Goal: Task Accomplishment & Management: Complete application form

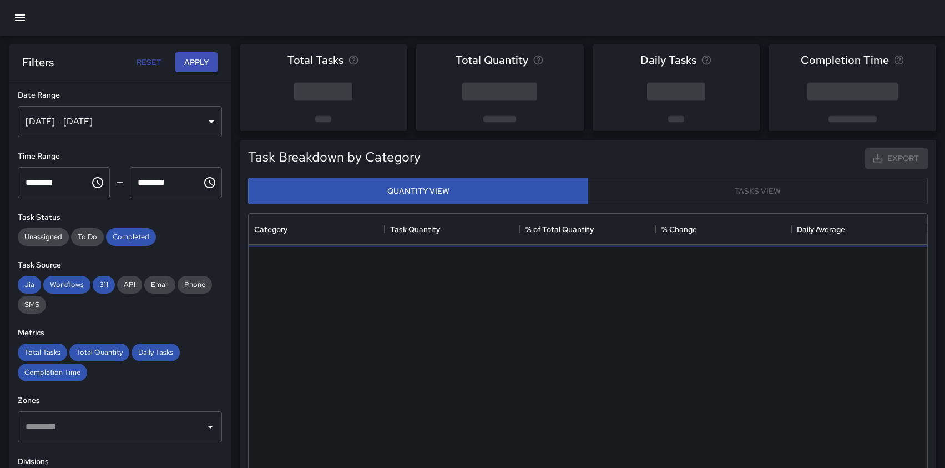
scroll to position [332, 679]
click at [20, 17] on icon "button" at bounding box center [19, 17] width 13 height 13
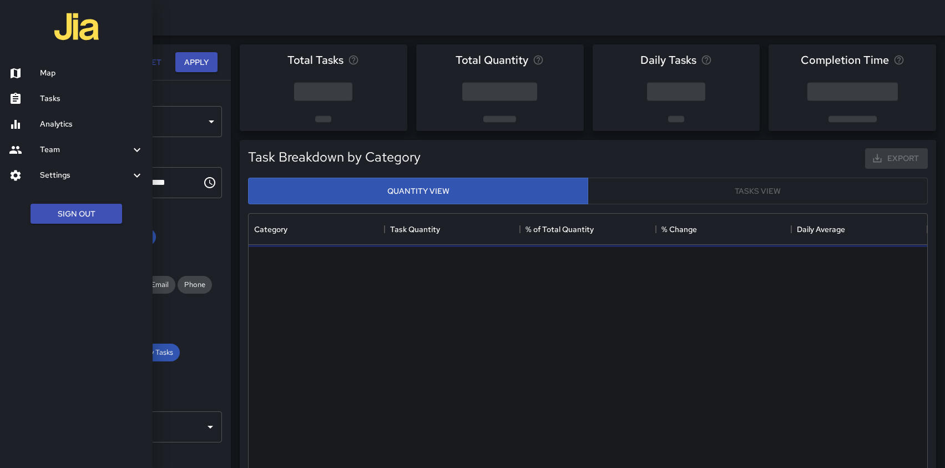
click at [59, 76] on h6 "Map" at bounding box center [92, 73] width 104 height 12
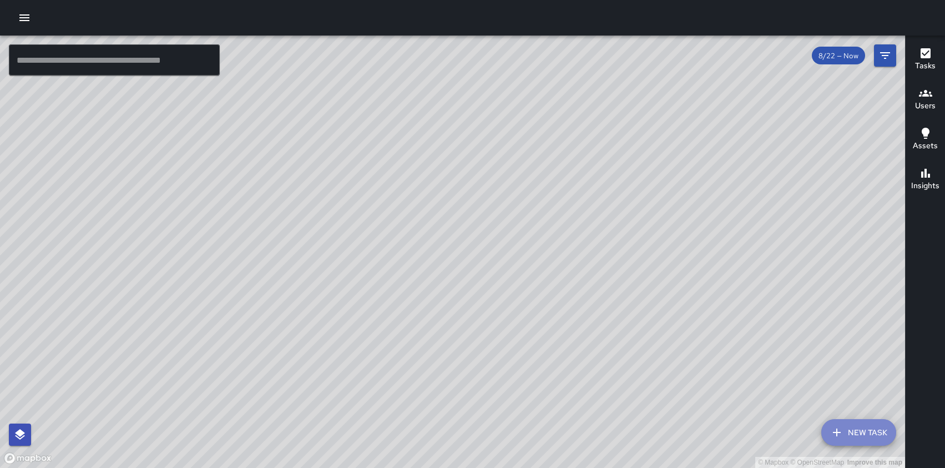
click at [844, 437] on button "New Task" at bounding box center [859, 432] width 75 height 27
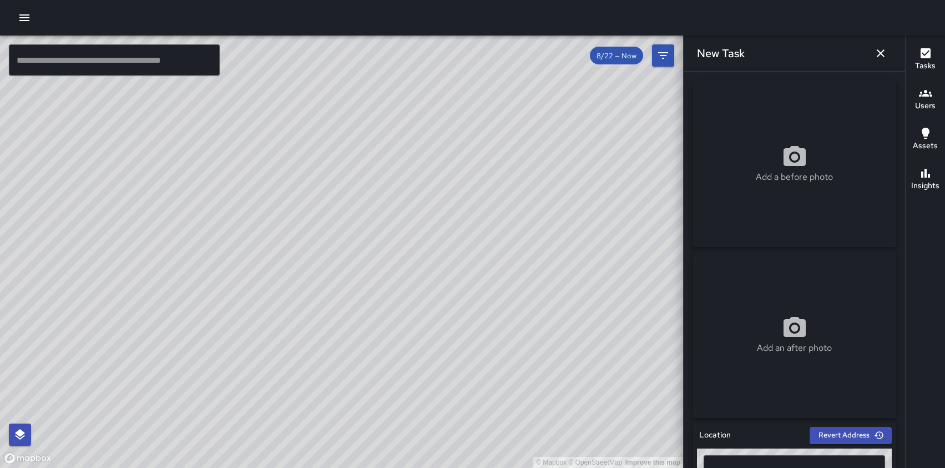
click at [802, 159] on icon at bounding box center [795, 156] width 22 height 20
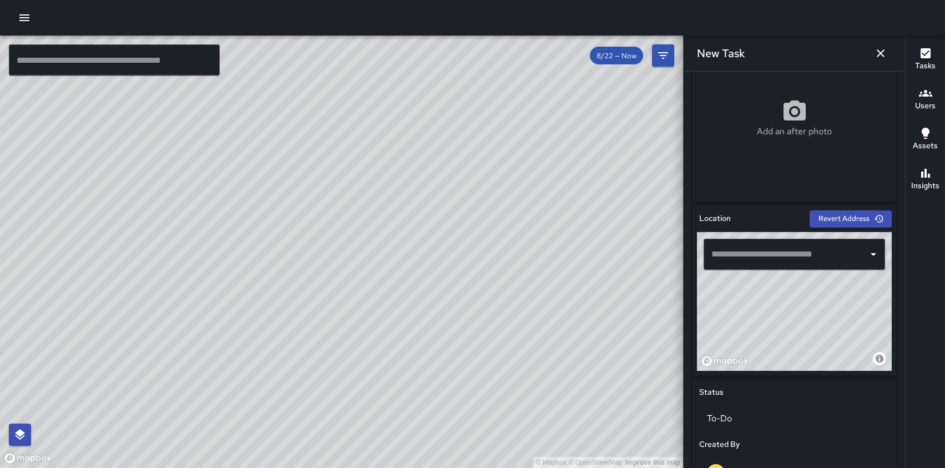
scroll to position [224, 0]
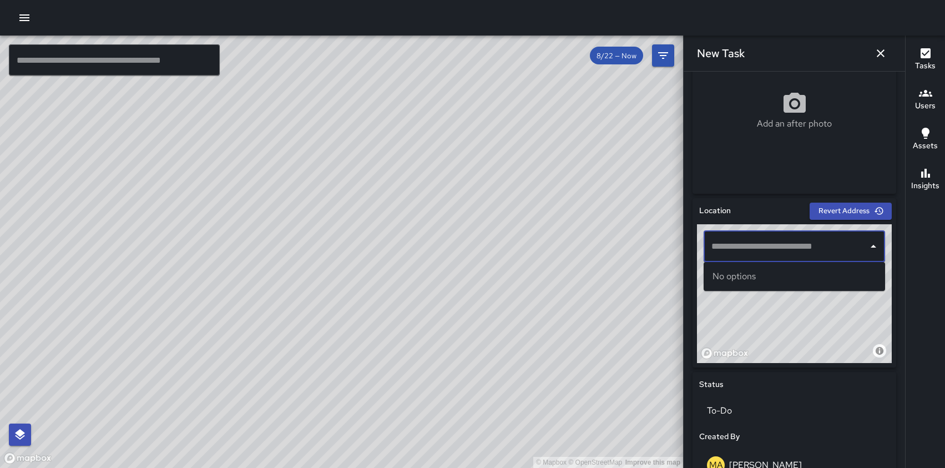
click at [787, 246] on input "text" at bounding box center [786, 246] width 155 height 21
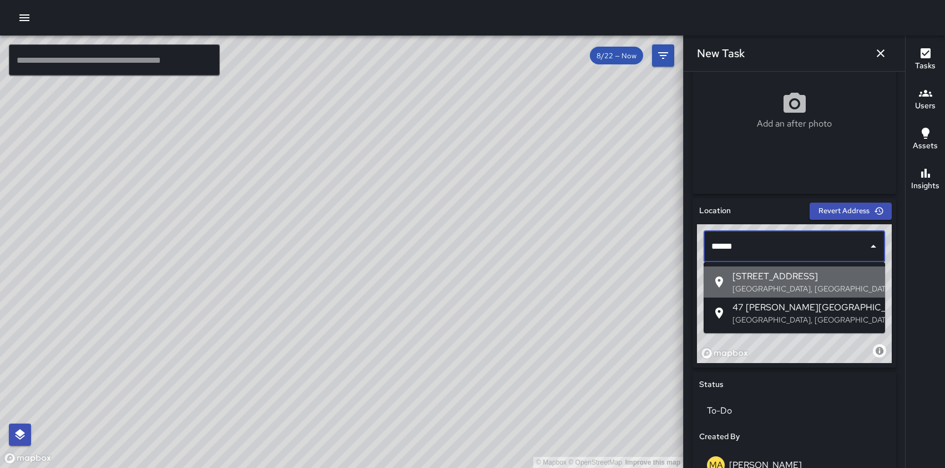
click at [762, 283] on p "[GEOGRAPHIC_DATA], [GEOGRAPHIC_DATA], [GEOGRAPHIC_DATA]" at bounding box center [805, 288] width 144 height 11
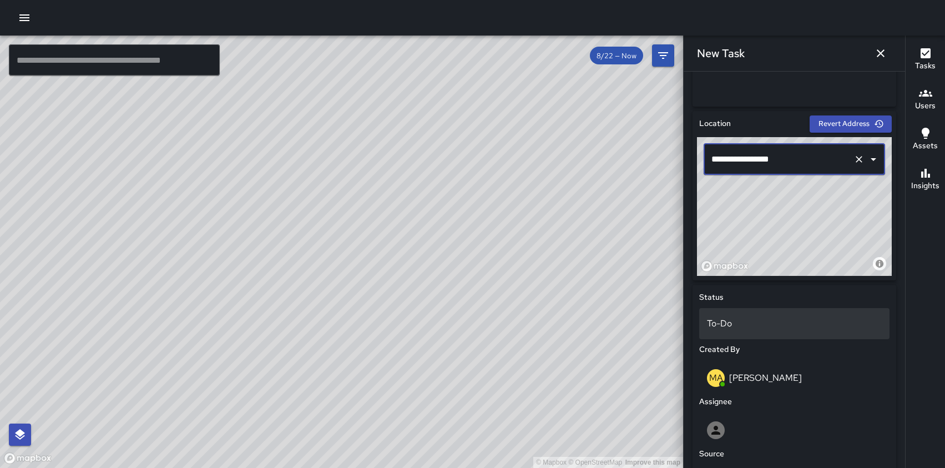
scroll to position [326, 0]
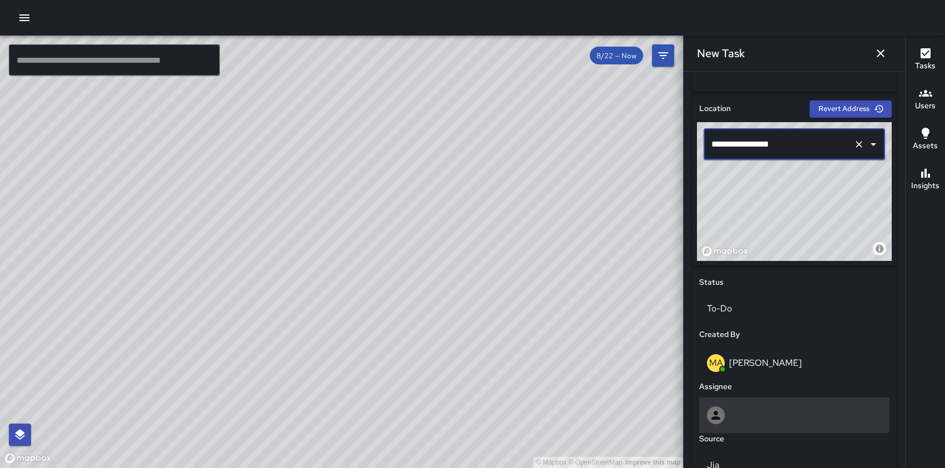
type input "**********"
click at [761, 419] on div at bounding box center [794, 415] width 175 height 18
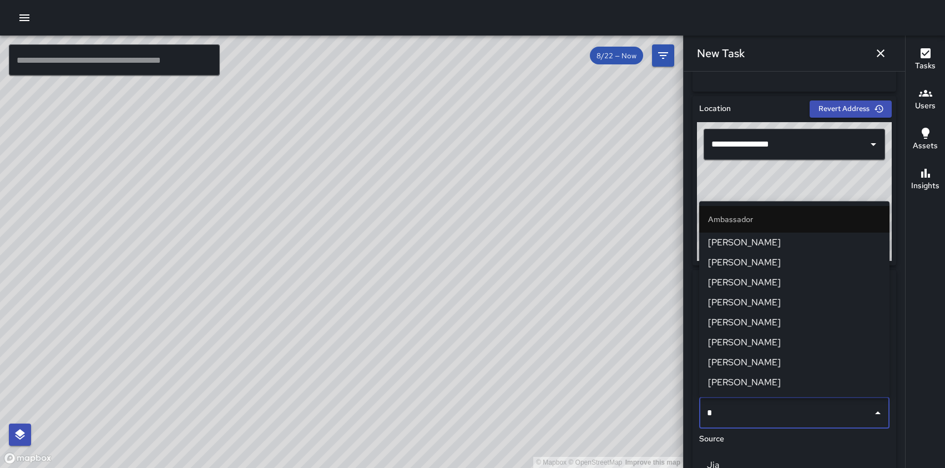
type input "**"
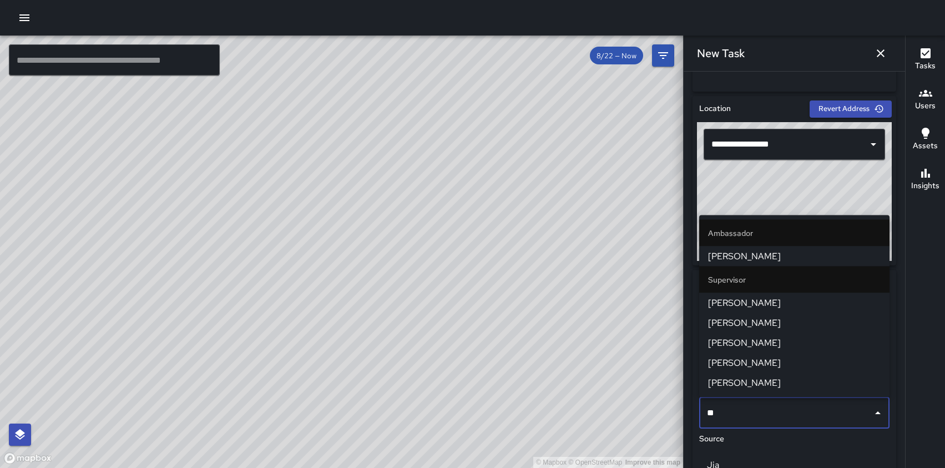
click at [747, 308] on span "[PERSON_NAME]" at bounding box center [794, 302] width 173 height 13
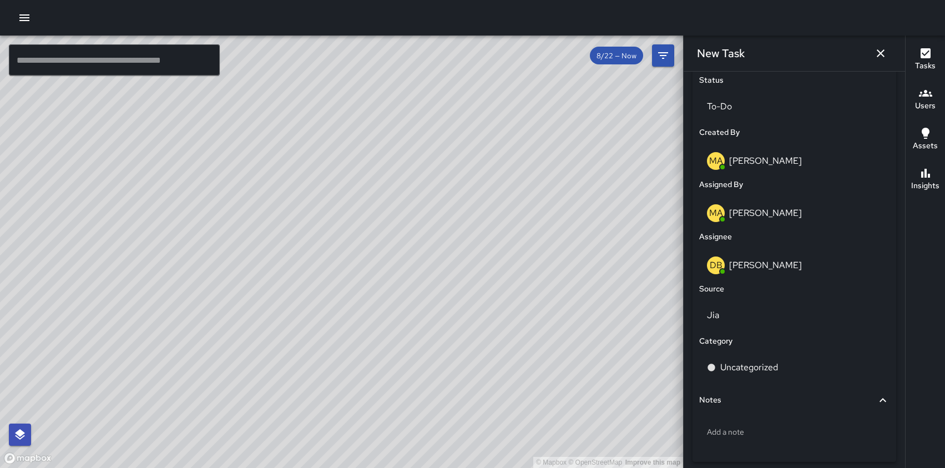
scroll to position [550, 0]
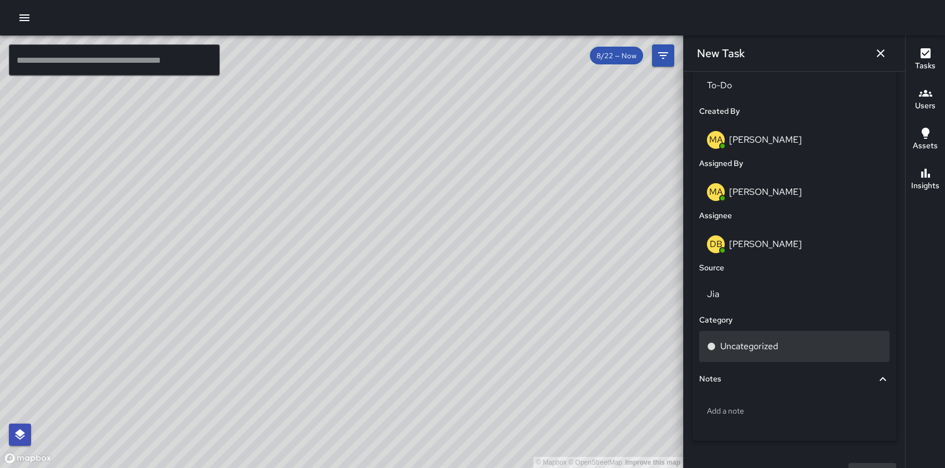
click at [792, 349] on div "Uncategorized" at bounding box center [794, 346] width 175 height 13
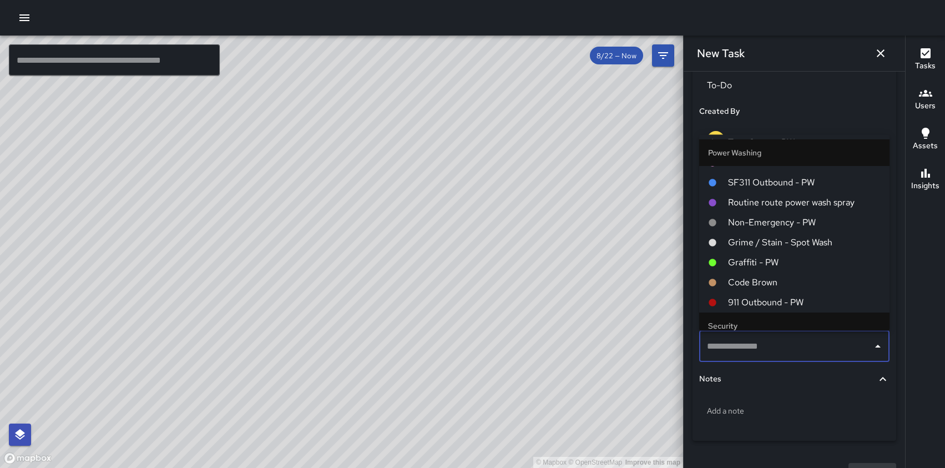
scroll to position [1253, 0]
click at [767, 279] on span "Code Brown" at bounding box center [804, 281] width 153 height 13
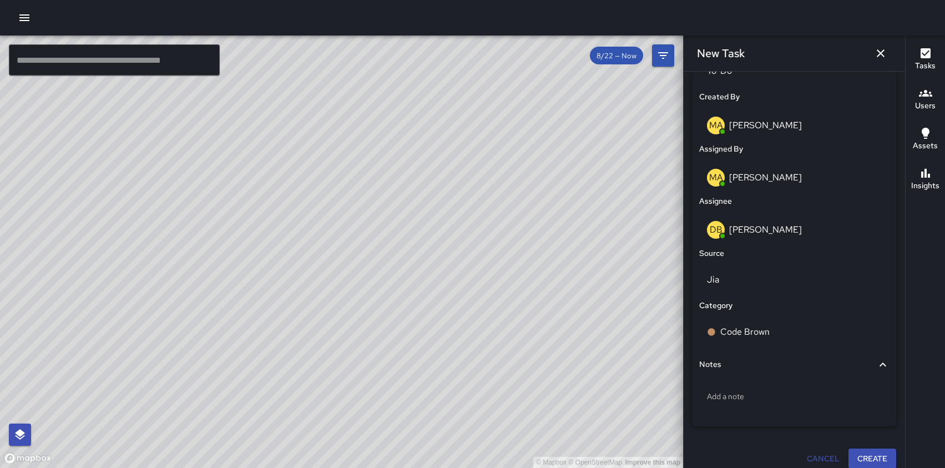
scroll to position [573, 0]
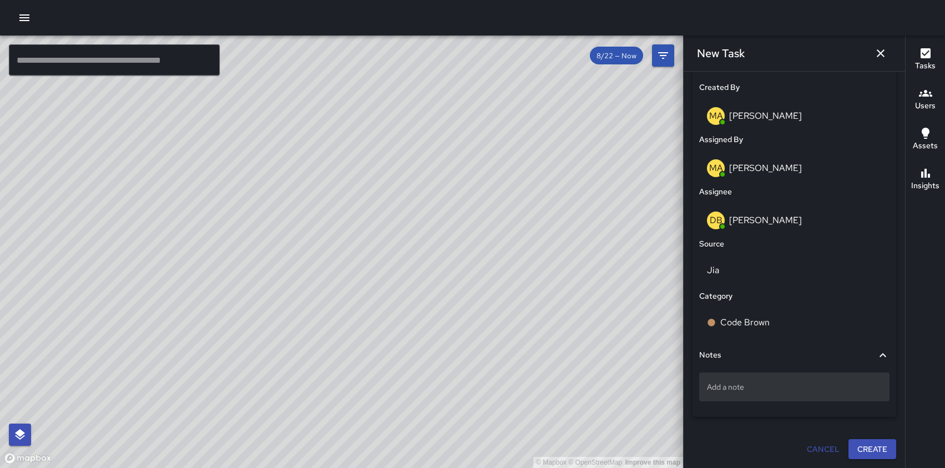
click at [769, 391] on p "Add a note" at bounding box center [794, 386] width 175 height 11
type textarea "**********"
click at [877, 446] on button "Create" at bounding box center [873, 450] width 48 height 21
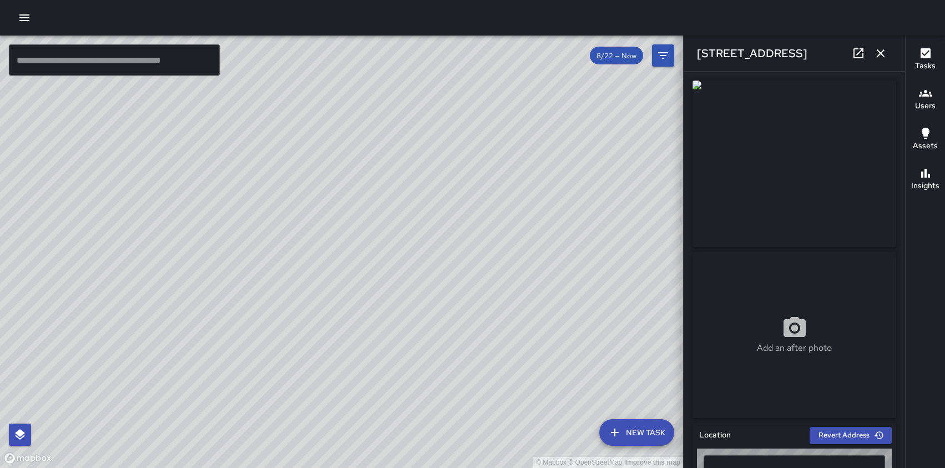
type input "**********"
click at [630, 427] on button "New Task" at bounding box center [637, 432] width 75 height 27
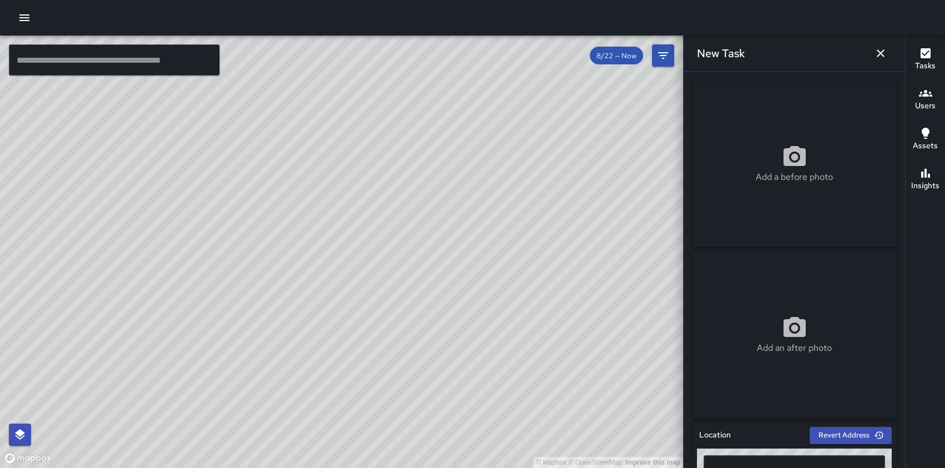
drag, startPoint x: 494, startPoint y: 178, endPoint x: 243, endPoint y: 506, distance: 413.4
click at [243, 467] on html "© Mapbox © OpenStreetMap Improve this map ​ New Task 8/22 — Now Map Layers Task…" at bounding box center [472, 234] width 945 height 468
click at [786, 160] on icon at bounding box center [795, 156] width 22 height 20
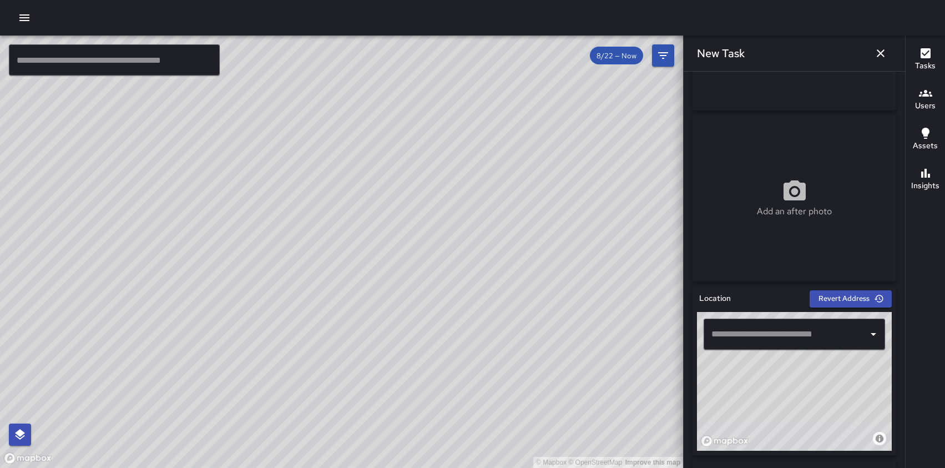
scroll to position [138, 0]
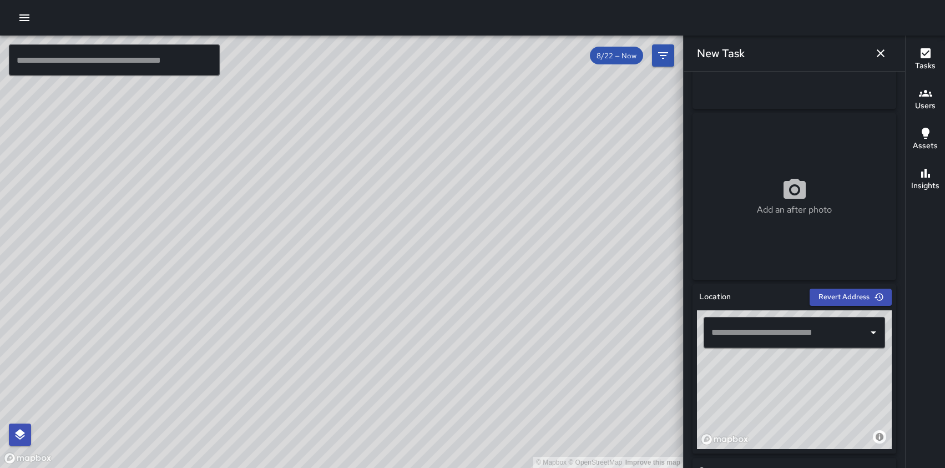
click at [780, 326] on input "text" at bounding box center [786, 332] width 155 height 21
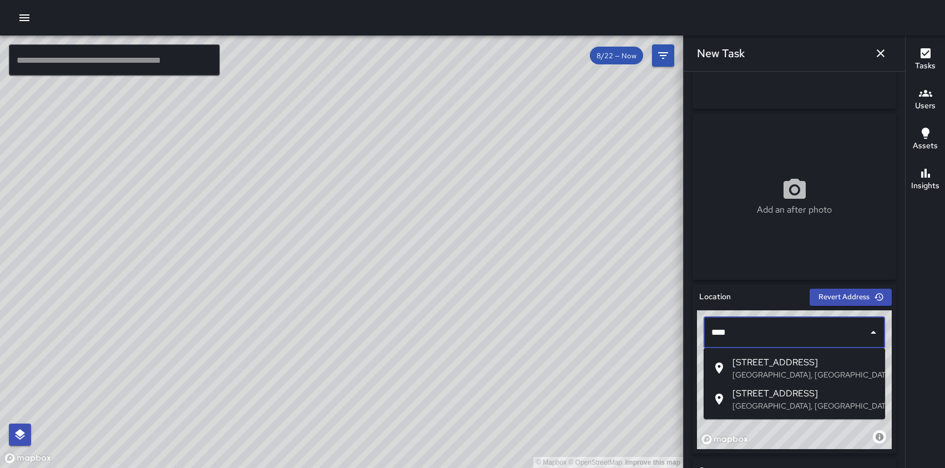
click at [778, 363] on span "[STREET_ADDRESS]" at bounding box center [805, 362] width 144 height 13
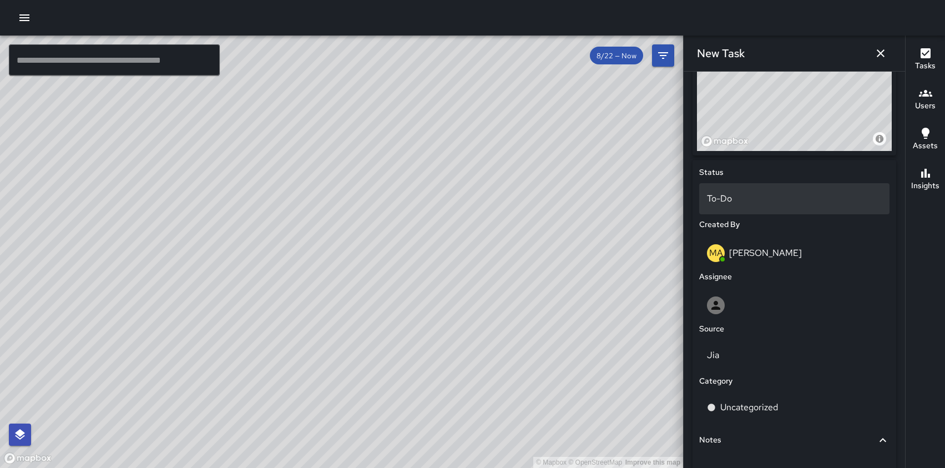
scroll to position [447, 0]
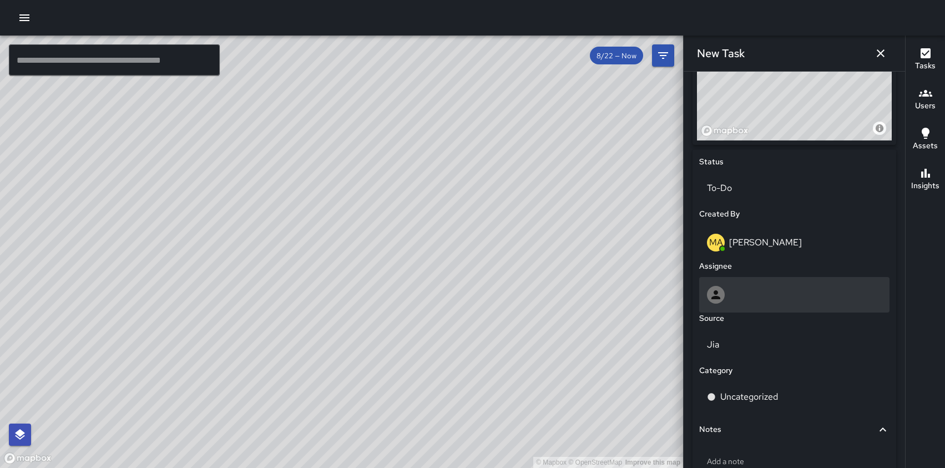
type input "**********"
click at [750, 288] on div at bounding box center [794, 295] width 175 height 18
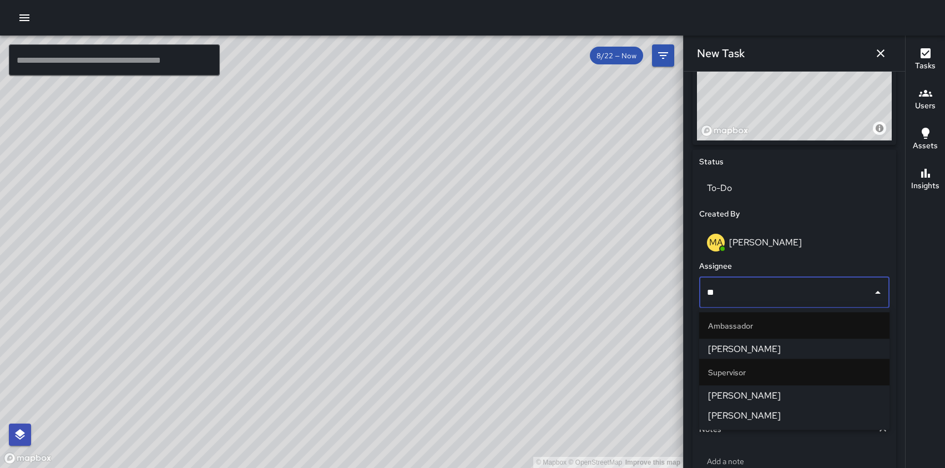
type input "***"
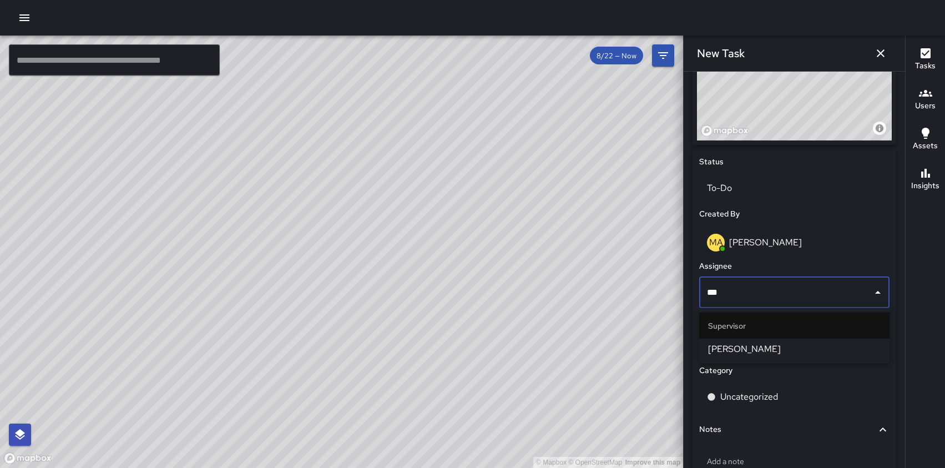
click at [749, 350] on span "[PERSON_NAME]" at bounding box center [794, 349] width 173 height 13
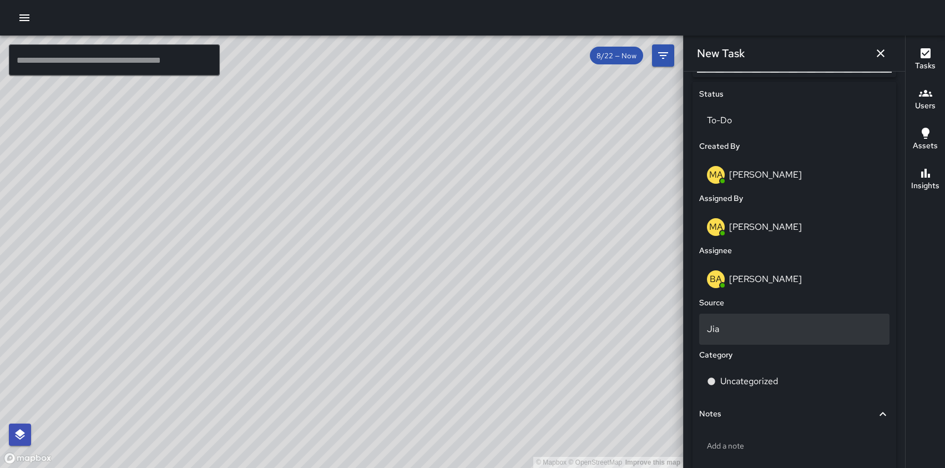
scroll to position [528, 0]
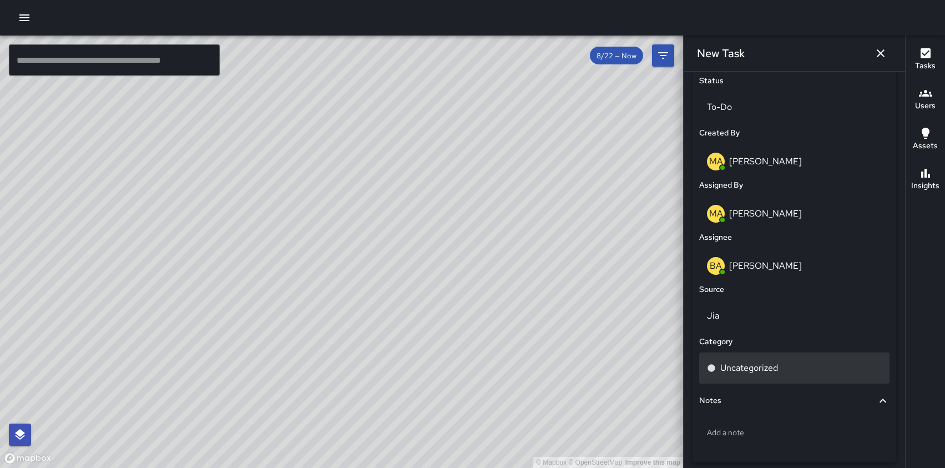
click at [753, 363] on p "Uncategorized" at bounding box center [750, 367] width 58 height 13
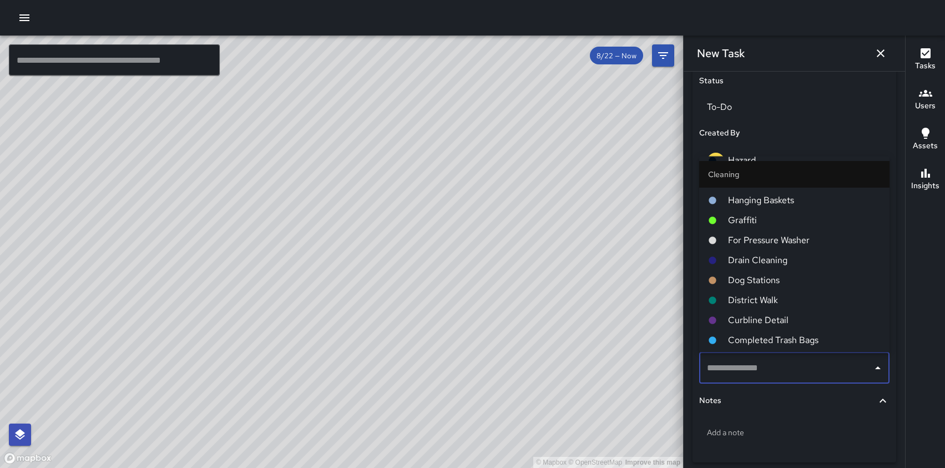
scroll to position [351, 0]
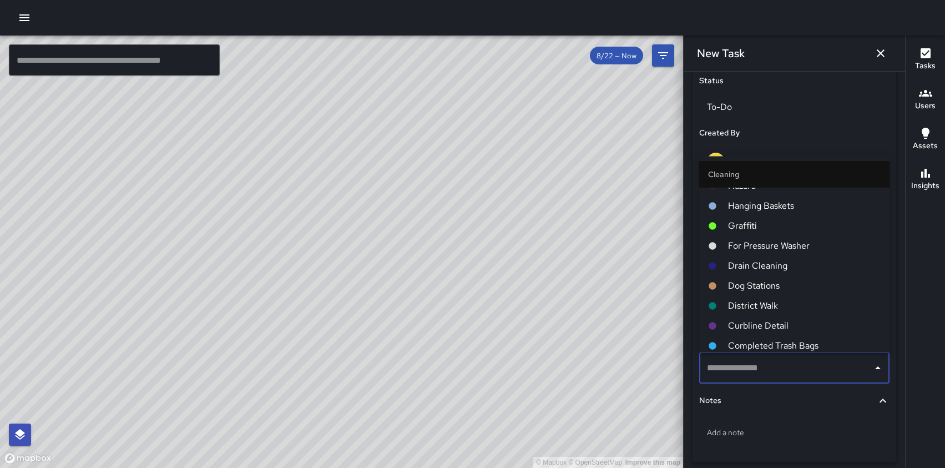
click at [754, 225] on span "Graffiti" at bounding box center [804, 225] width 153 height 13
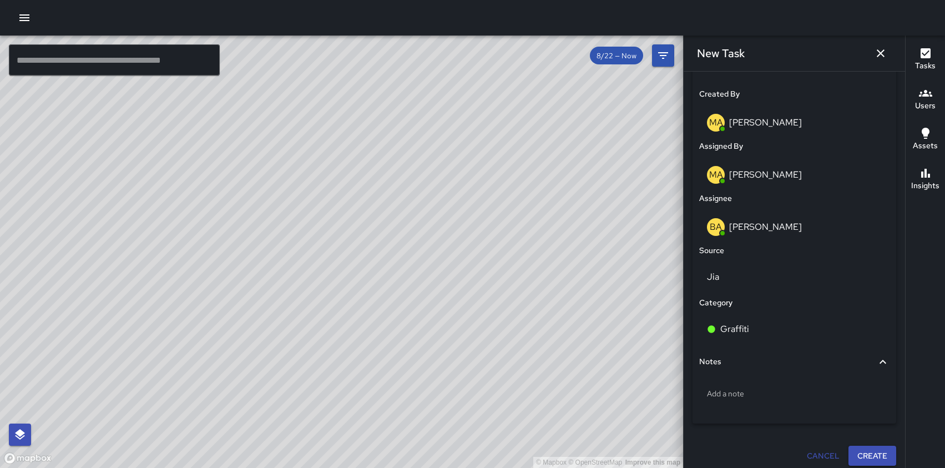
scroll to position [573, 0]
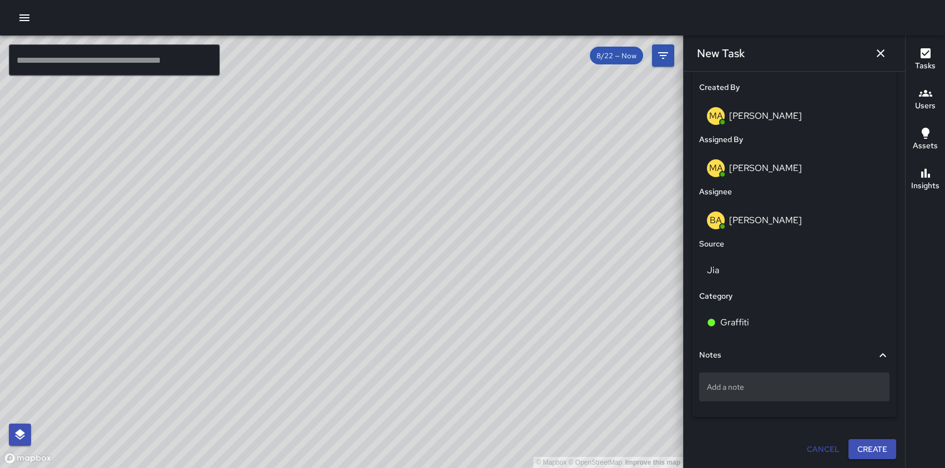
click at [743, 381] on p "Add a note" at bounding box center [794, 386] width 175 height 11
type textarea "**********"
click at [883, 448] on button "Create" at bounding box center [873, 450] width 48 height 21
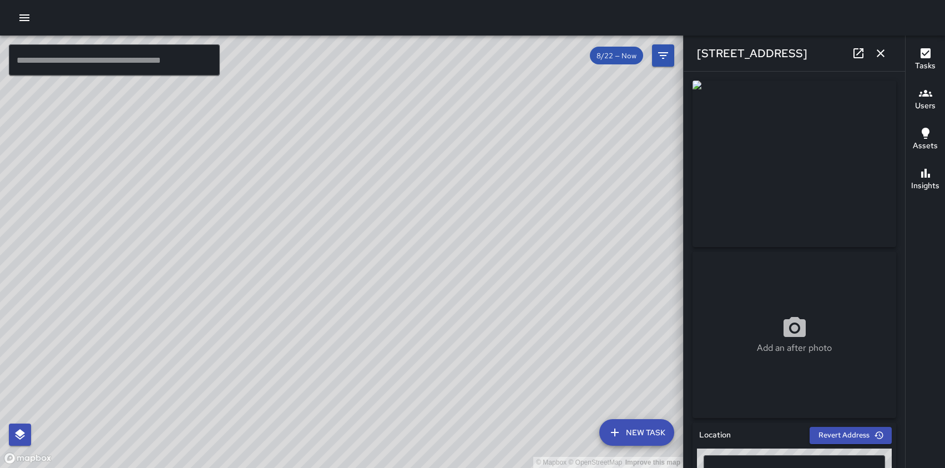
drag, startPoint x: 461, startPoint y: 228, endPoint x: 389, endPoint y: 179, distance: 87.6
click at [389, 179] on div "© Mapbox © OpenStreetMap Improve this map" at bounding box center [341, 252] width 683 height 432
click at [21, 17] on icon "button" at bounding box center [24, 17] width 13 height 13
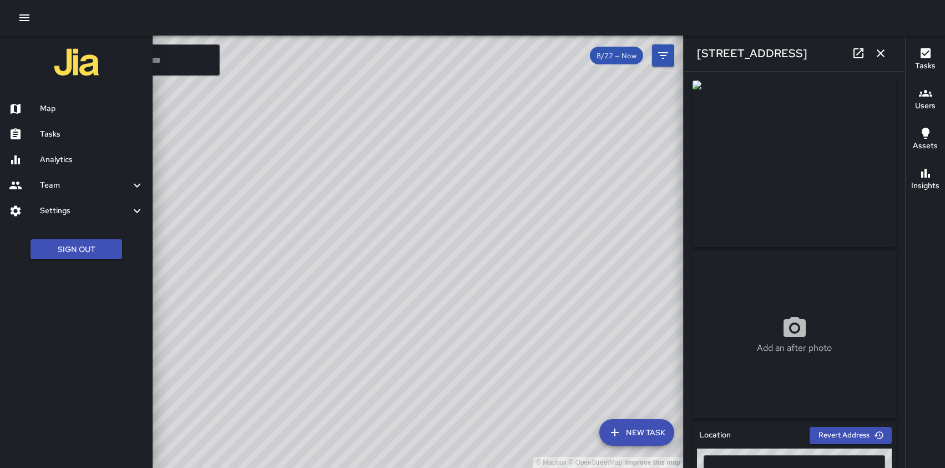
click at [48, 133] on h6 "Tasks" at bounding box center [92, 134] width 104 height 12
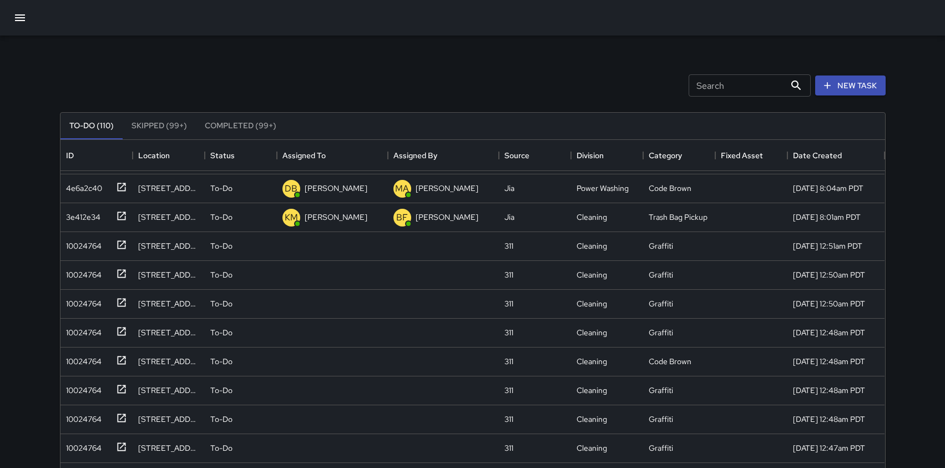
scroll to position [53, 0]
click at [123, 245] on icon at bounding box center [121, 246] width 8 height 8
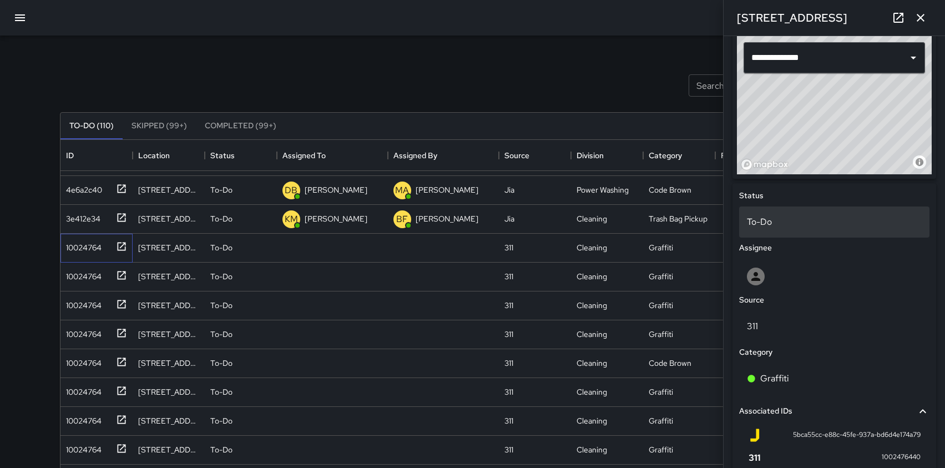
scroll to position [362, 0]
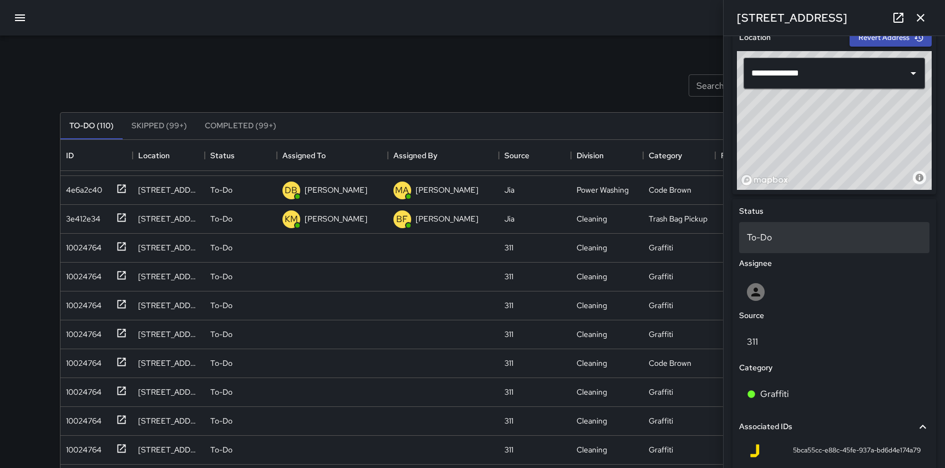
click at [826, 231] on p "To-Do" at bounding box center [834, 237] width 175 height 13
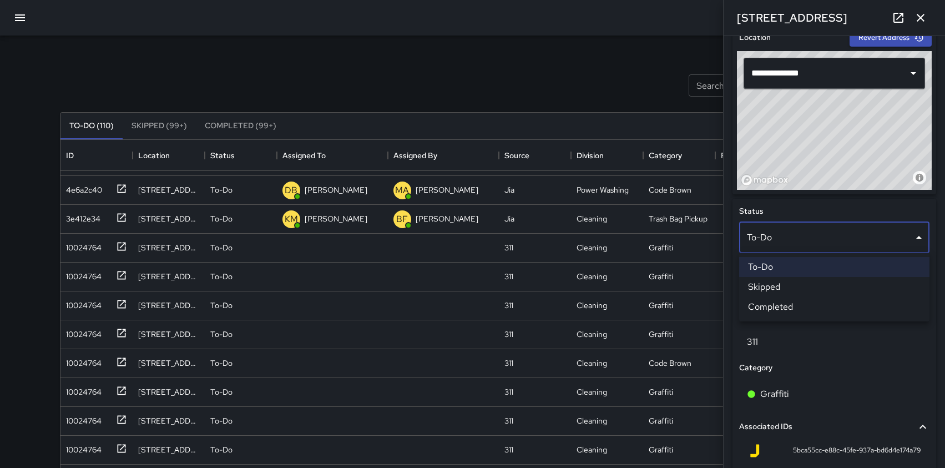
click at [791, 261] on li "To-Do" at bounding box center [834, 267] width 190 height 20
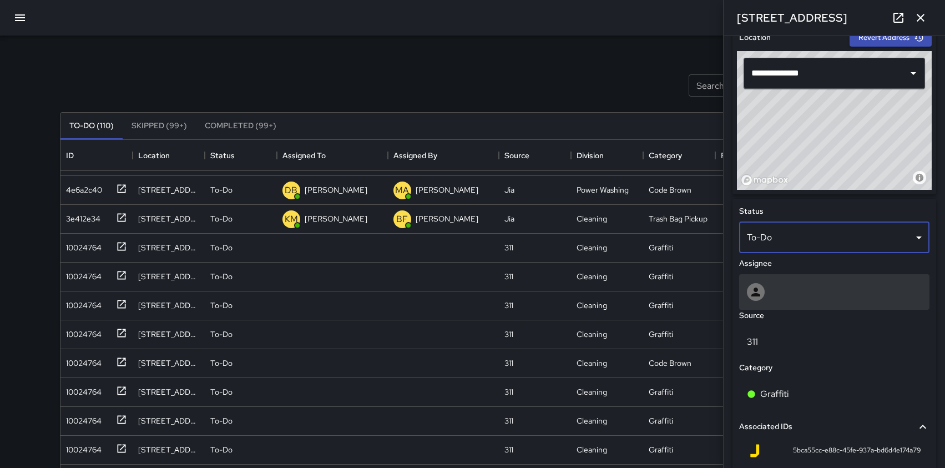
click at [783, 288] on div at bounding box center [834, 292] width 175 height 18
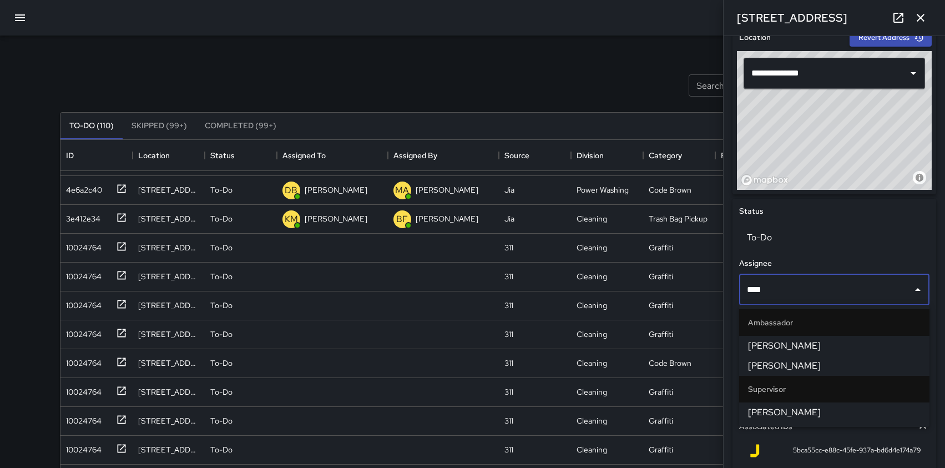
type input "*****"
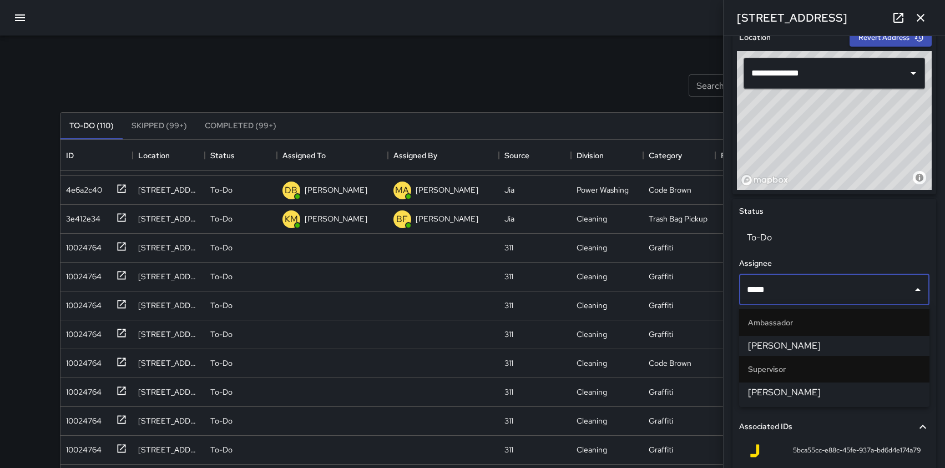
click at [789, 395] on span "[PERSON_NAME]" at bounding box center [834, 392] width 173 height 13
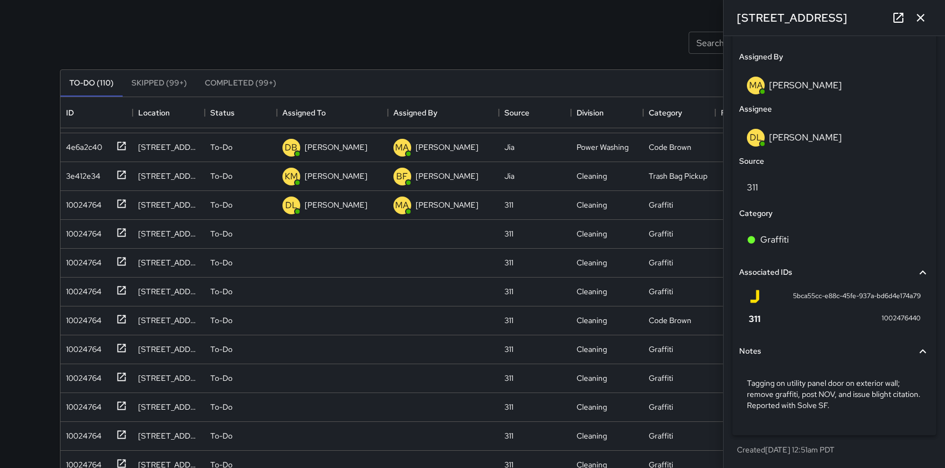
scroll to position [54, 0]
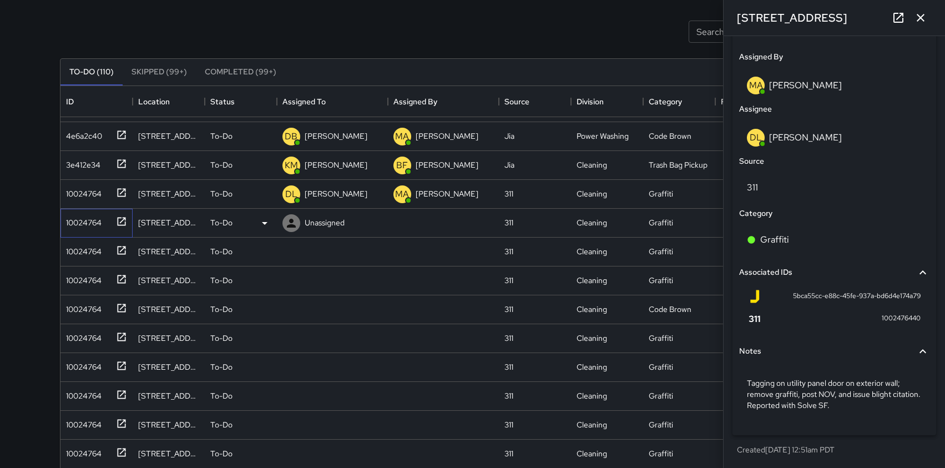
click at [124, 220] on icon at bounding box center [121, 221] width 11 height 11
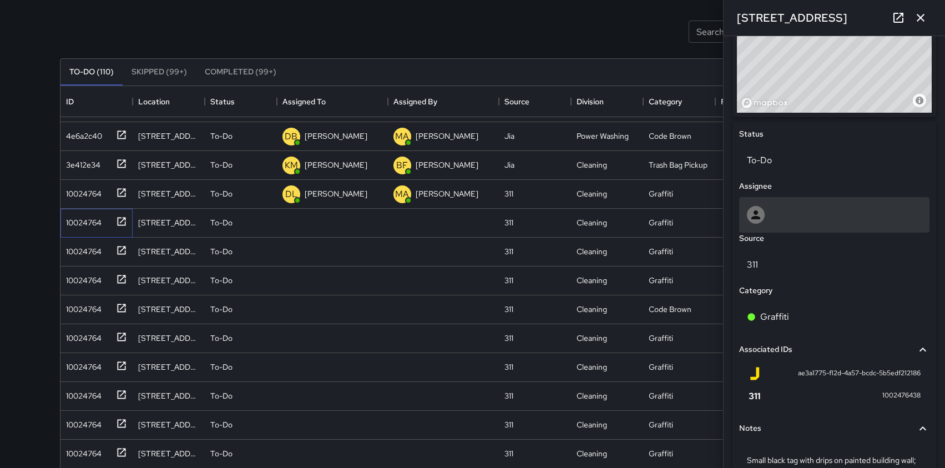
scroll to position [441, 0]
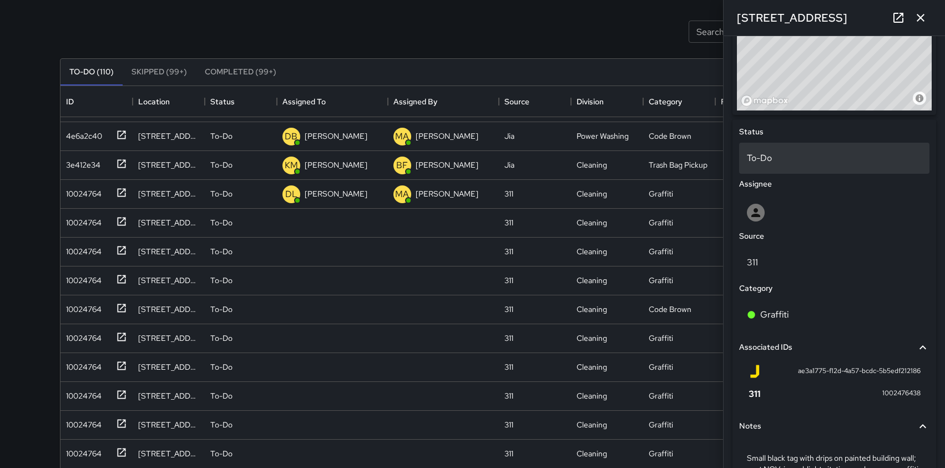
click at [827, 160] on p "To-Do" at bounding box center [834, 158] width 175 height 13
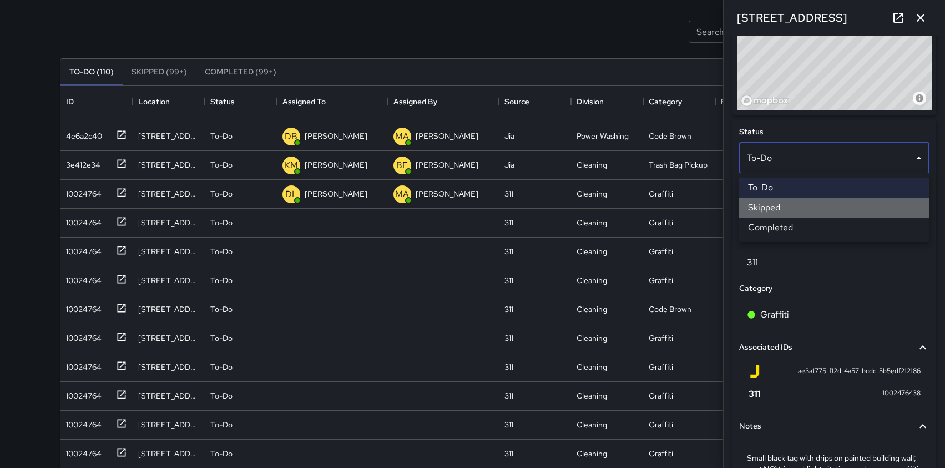
click at [781, 205] on li "Skipped" at bounding box center [834, 208] width 190 height 20
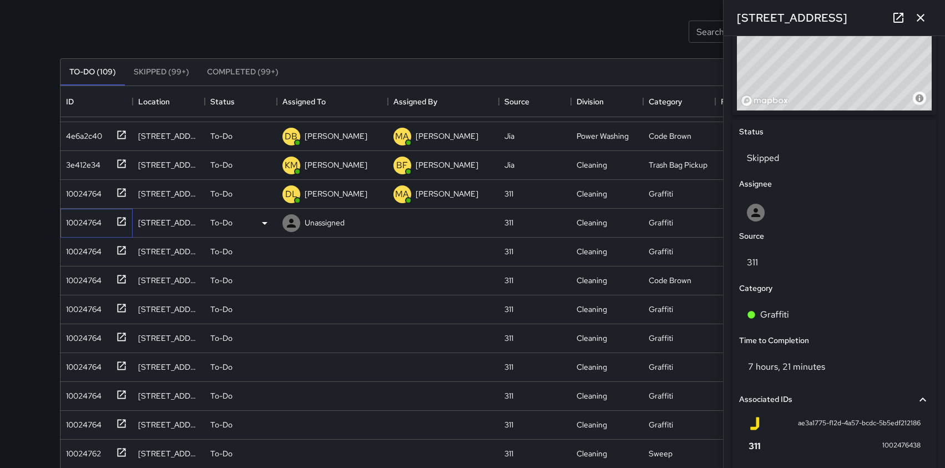
click at [120, 221] on icon at bounding box center [121, 221] width 11 height 11
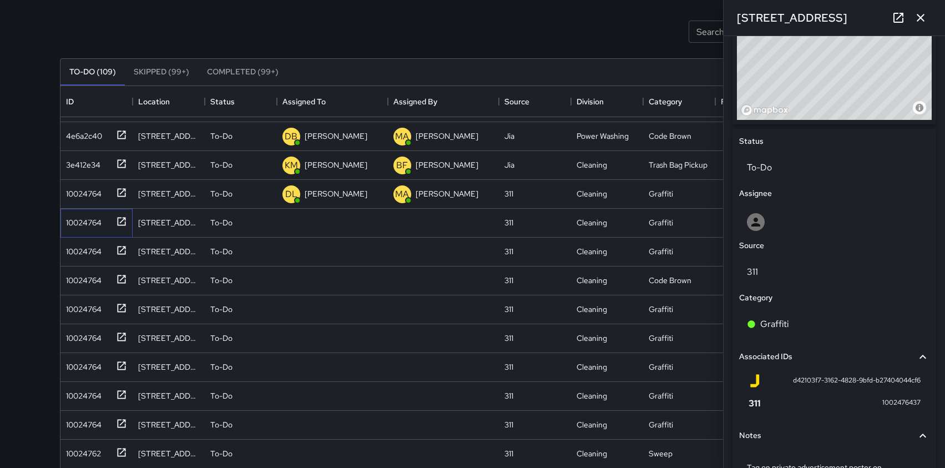
scroll to position [408, 0]
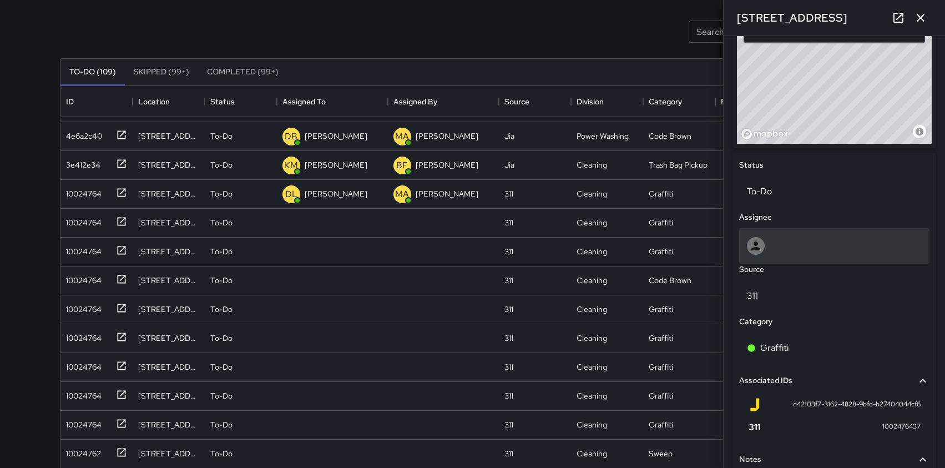
click at [826, 246] on div at bounding box center [834, 246] width 175 height 18
type input "***"
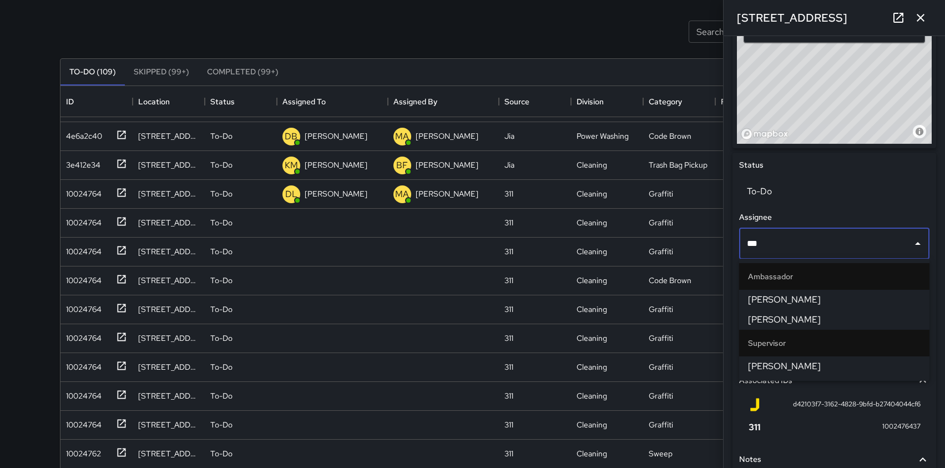
click at [769, 366] on span "[PERSON_NAME]" at bounding box center [834, 366] width 173 height 13
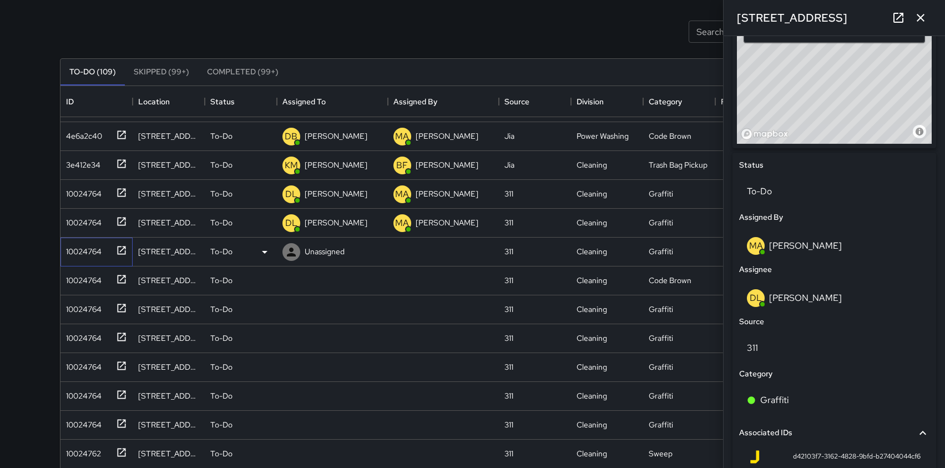
click at [122, 249] on icon at bounding box center [121, 250] width 8 height 8
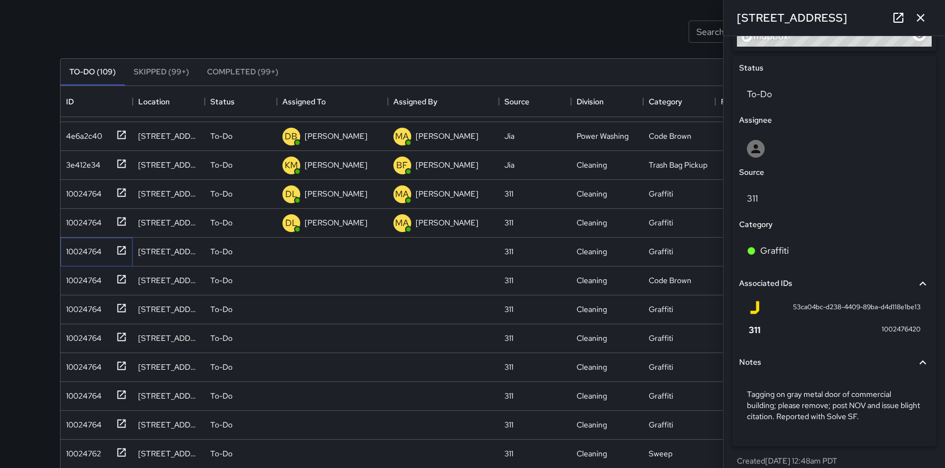
scroll to position [516, 0]
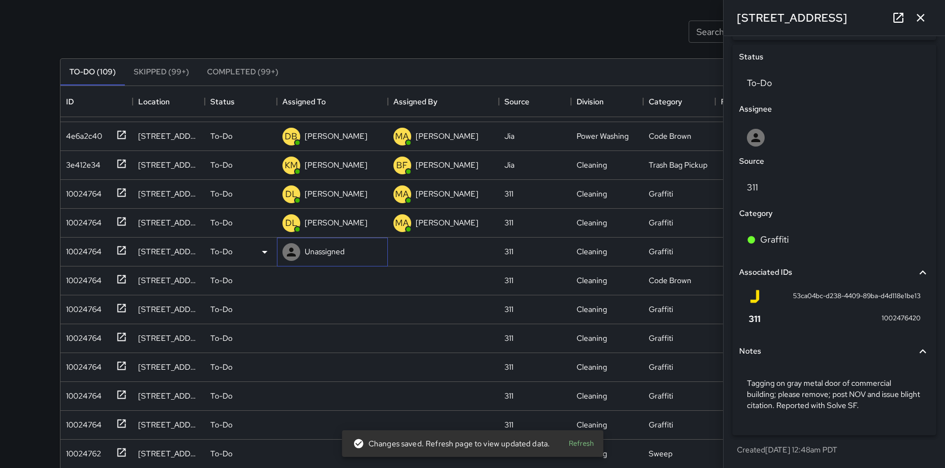
click at [320, 258] on div "Unassigned" at bounding box center [325, 252] width 44 height 16
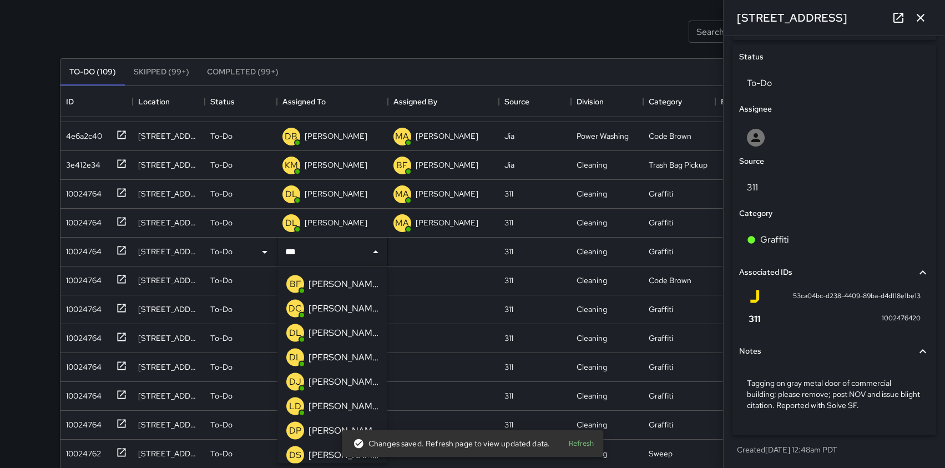
type input "****"
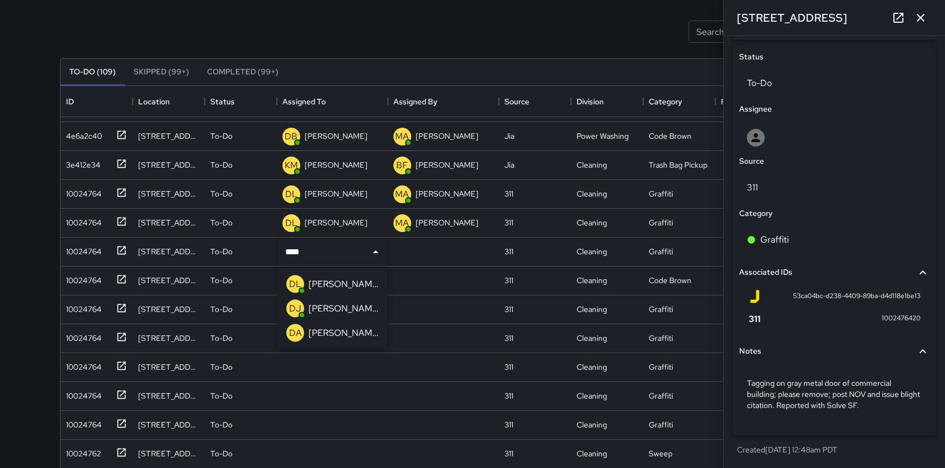
click at [325, 279] on p "[PERSON_NAME]" at bounding box center [344, 284] width 70 height 13
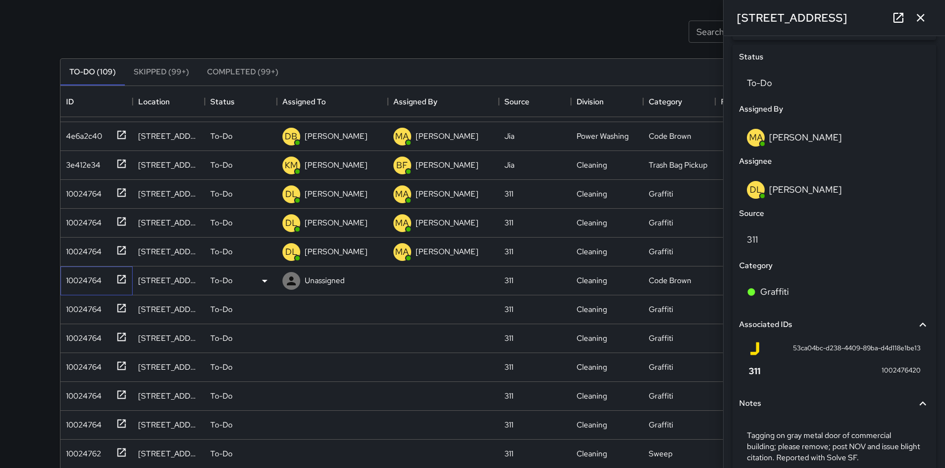
click at [122, 280] on icon at bounding box center [121, 279] width 11 height 11
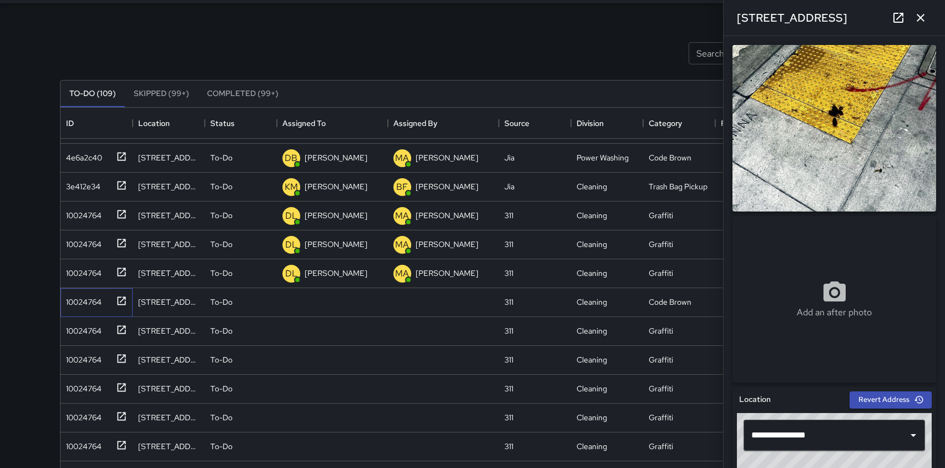
scroll to position [37, 0]
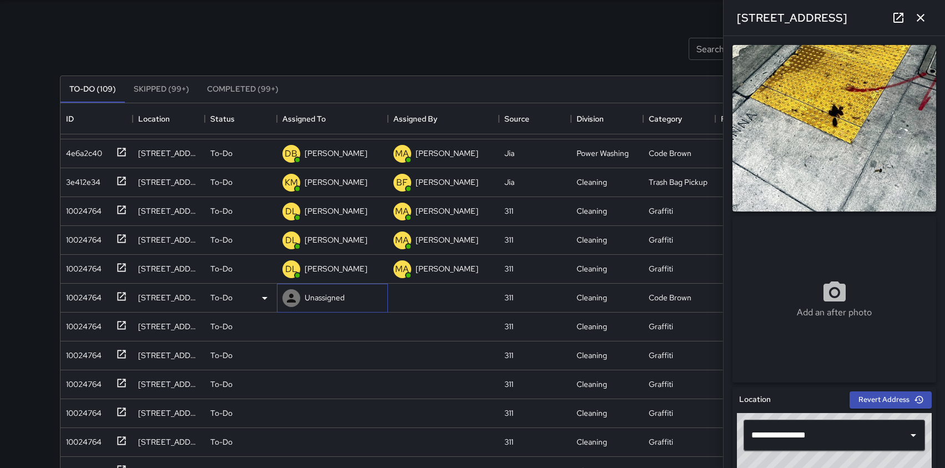
click at [324, 301] on p "Unassigned" at bounding box center [325, 297] width 40 height 11
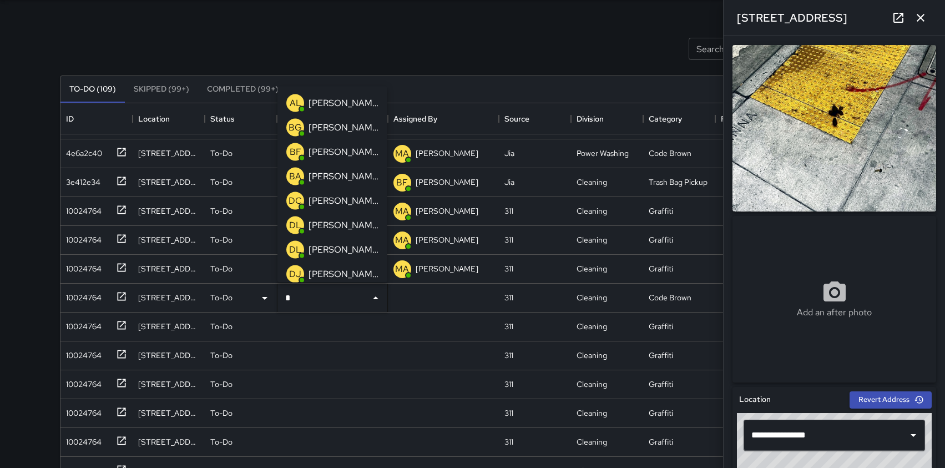
type input "**"
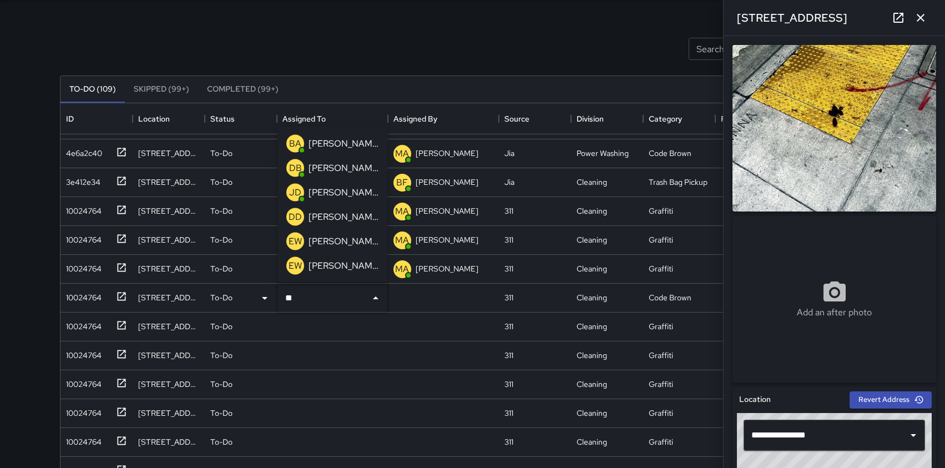
click at [328, 179] on div "DB [PERSON_NAME]" at bounding box center [332, 168] width 97 height 22
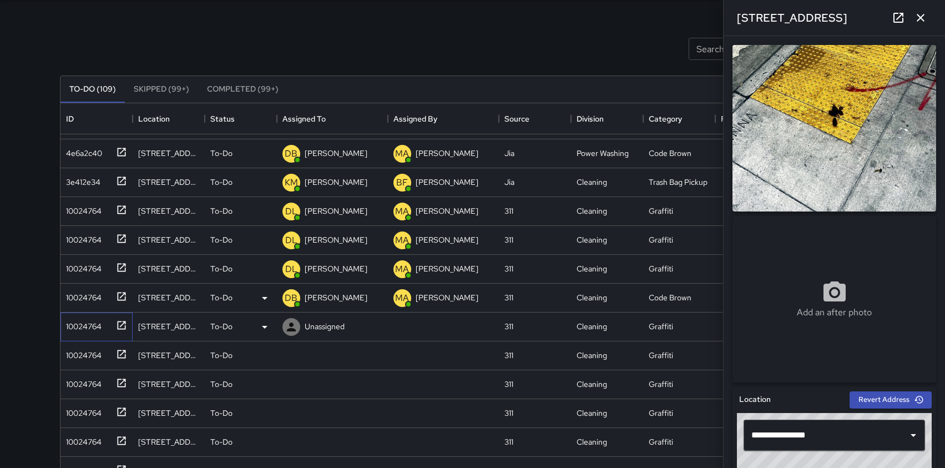
click at [119, 324] on icon at bounding box center [121, 325] width 11 height 11
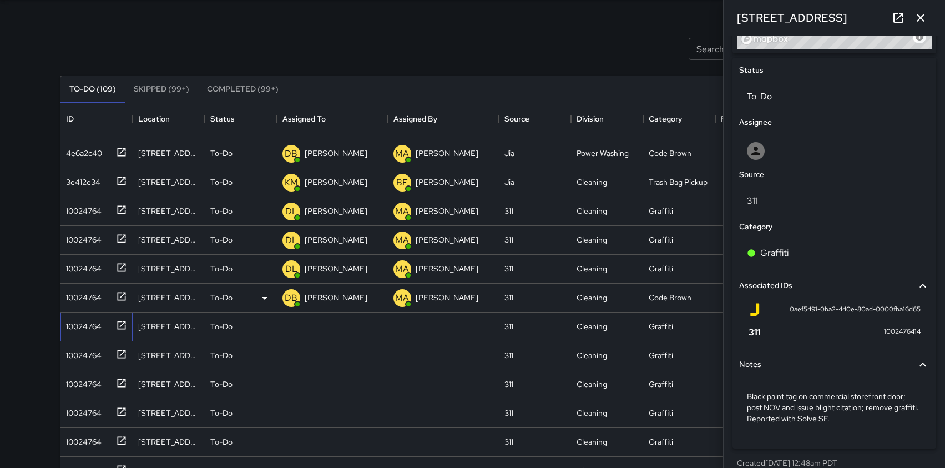
scroll to position [516, 0]
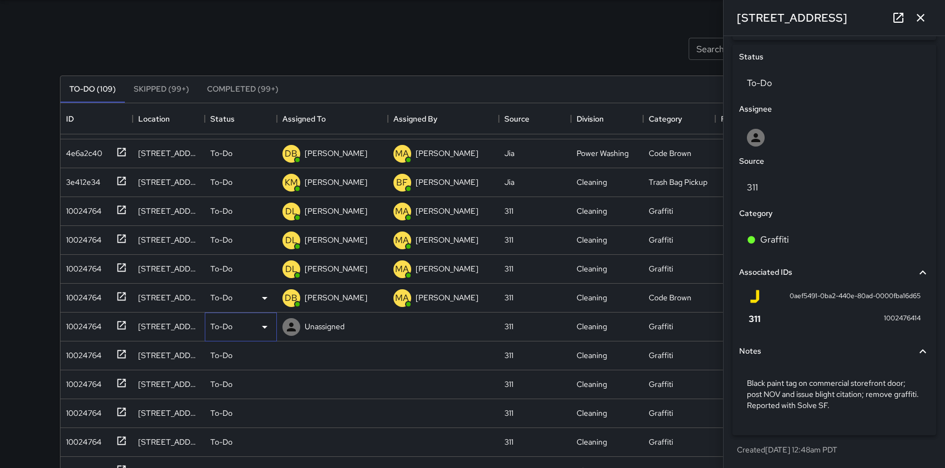
click at [266, 322] on icon at bounding box center [264, 326] width 13 height 13
click at [234, 378] on li "Skipped" at bounding box center [240, 377] width 71 height 20
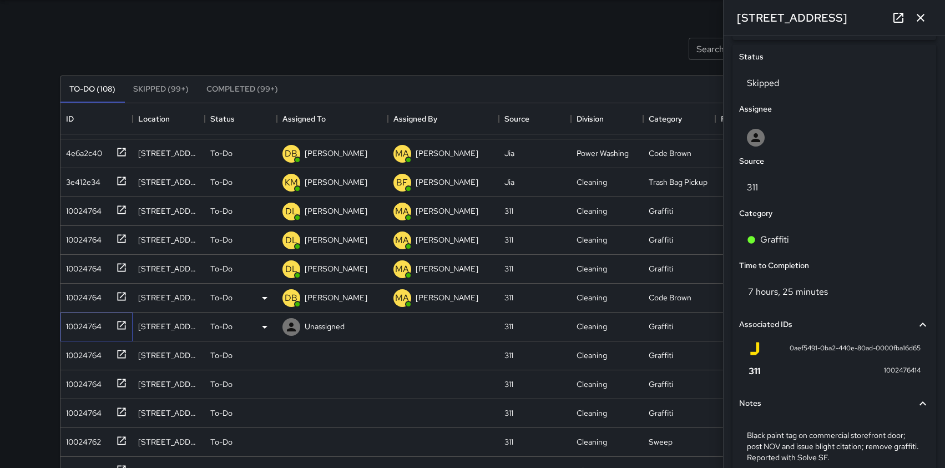
click at [120, 325] on icon at bounding box center [121, 325] width 11 height 11
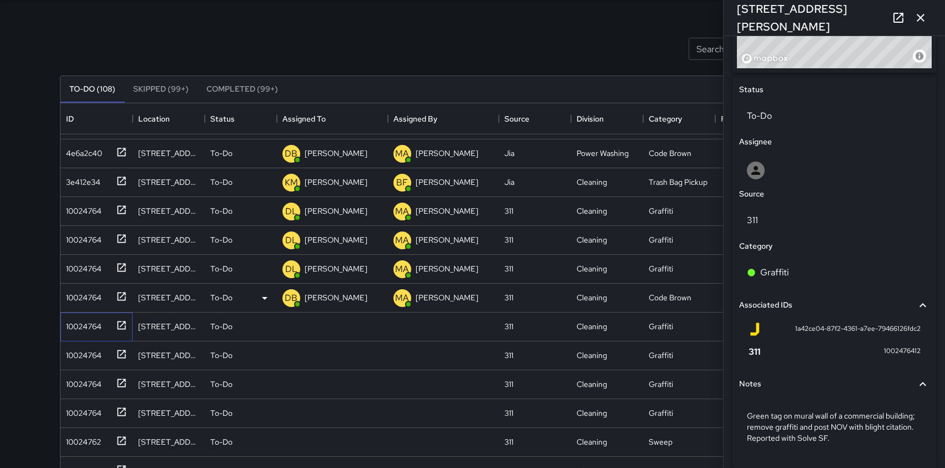
scroll to position [491, 0]
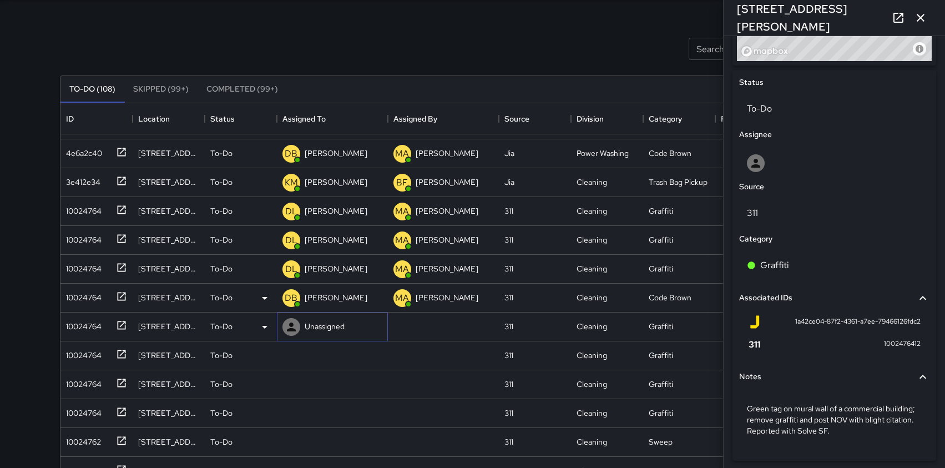
click at [313, 324] on p "Unassigned" at bounding box center [325, 326] width 40 height 11
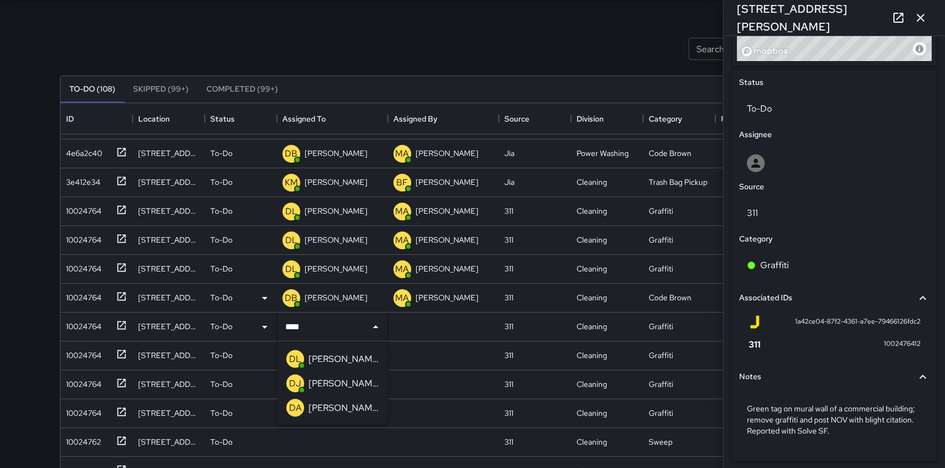
type input "*****"
click at [332, 359] on p "[PERSON_NAME]" at bounding box center [344, 359] width 70 height 13
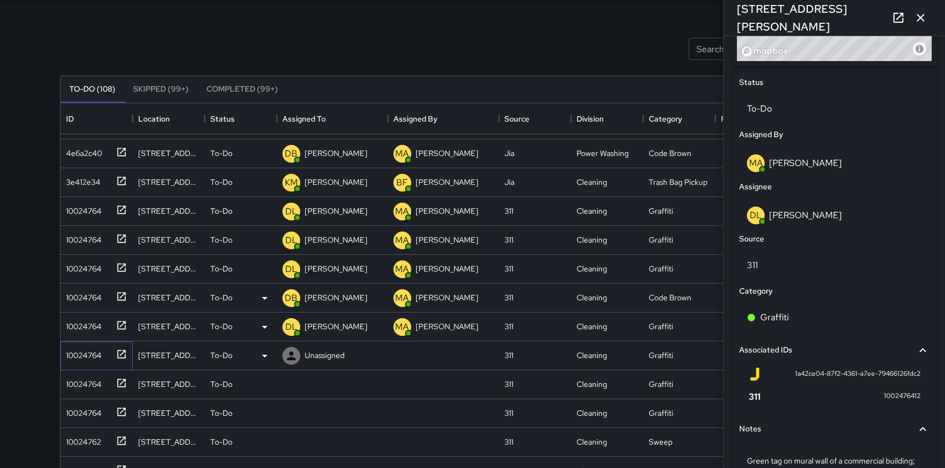
click at [122, 353] on icon at bounding box center [121, 354] width 8 height 8
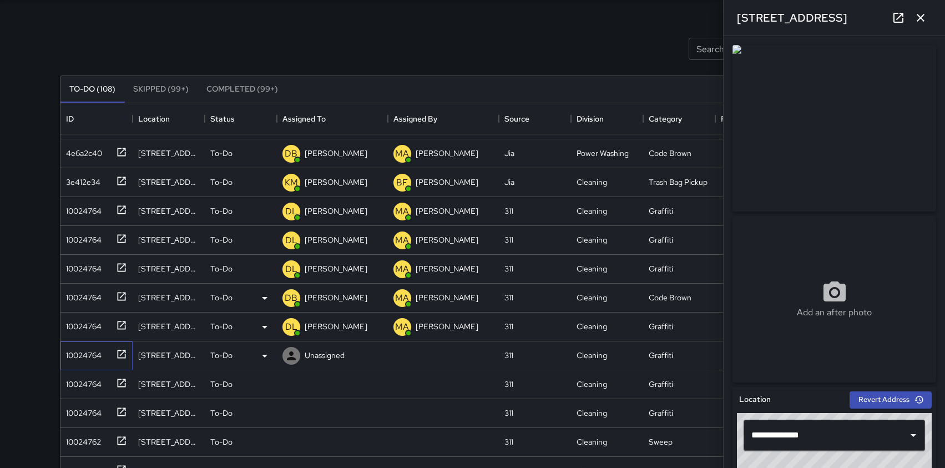
click at [122, 353] on icon at bounding box center [121, 354] width 8 height 8
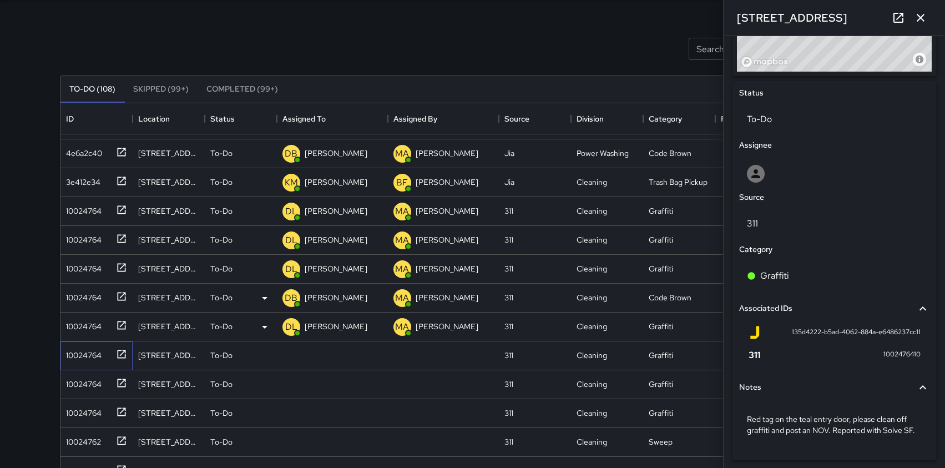
scroll to position [481, 0]
click at [329, 358] on p "Unassigned" at bounding box center [325, 355] width 40 height 11
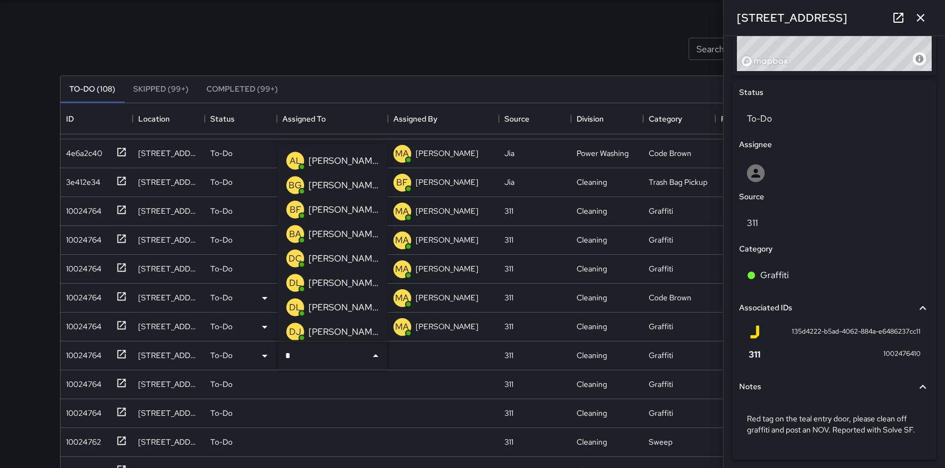
type input "**"
click at [352, 238] on p "[PERSON_NAME]" at bounding box center [344, 233] width 70 height 13
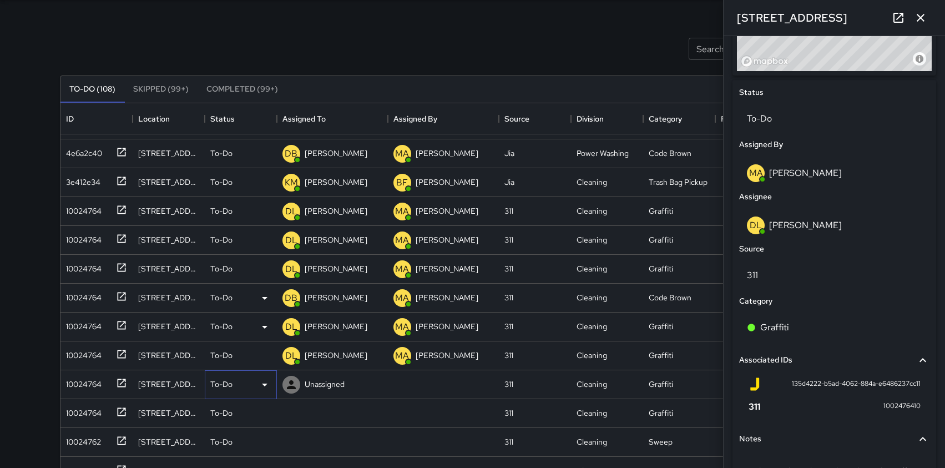
click at [264, 385] on icon at bounding box center [265, 385] width 6 height 3
click at [228, 432] on li "Skipped" at bounding box center [240, 435] width 71 height 20
click at [122, 383] on icon at bounding box center [121, 383] width 11 height 11
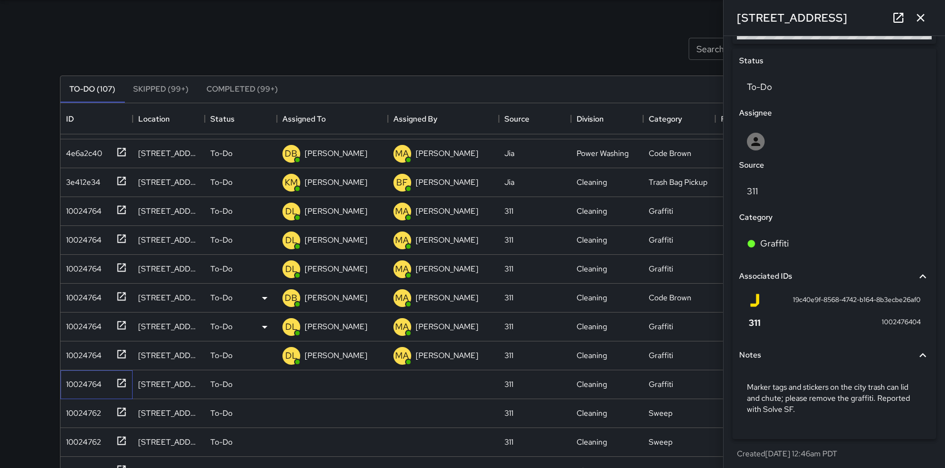
scroll to position [516, 0]
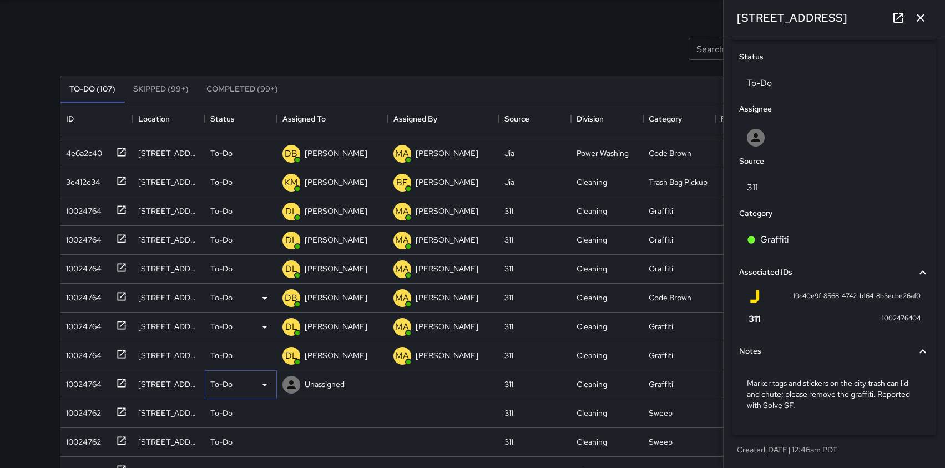
click at [261, 380] on icon at bounding box center [264, 384] width 13 height 13
click at [318, 391] on div at bounding box center [472, 234] width 945 height 468
click at [320, 386] on p "Unassigned" at bounding box center [325, 384] width 40 height 11
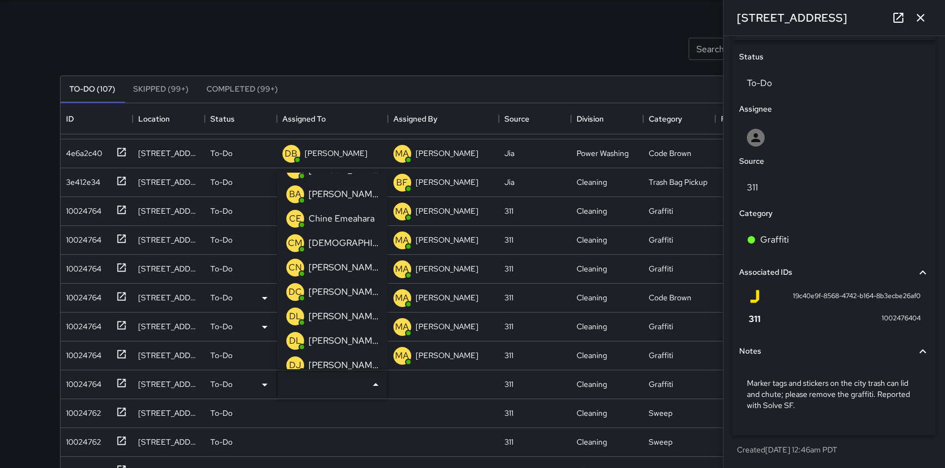
scroll to position [74, 0]
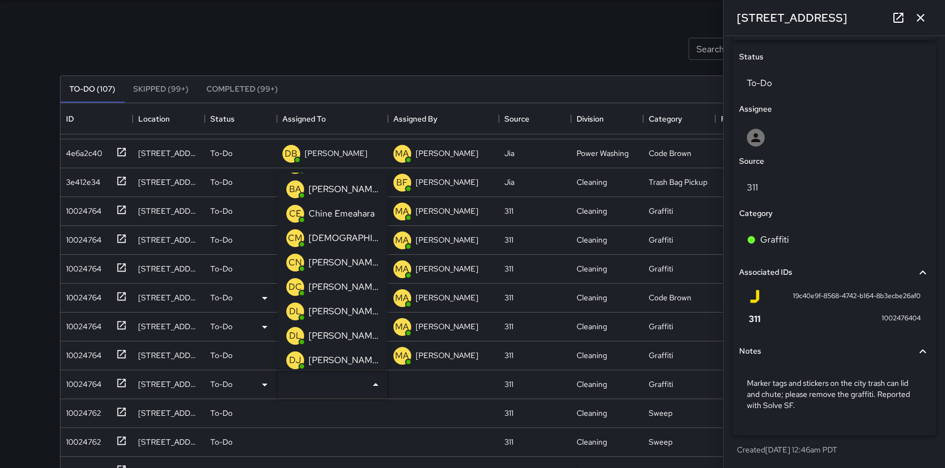
click at [331, 330] on p "[PERSON_NAME]" at bounding box center [344, 335] width 70 height 13
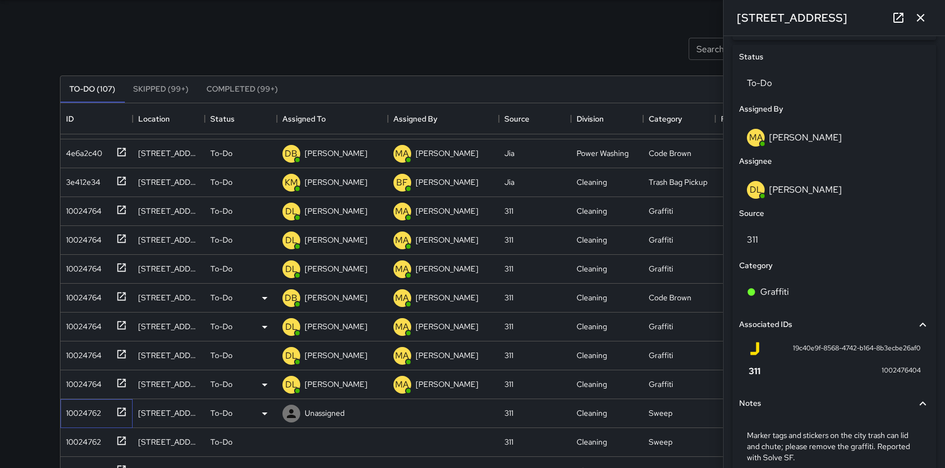
click at [120, 411] on icon at bounding box center [121, 411] width 11 height 11
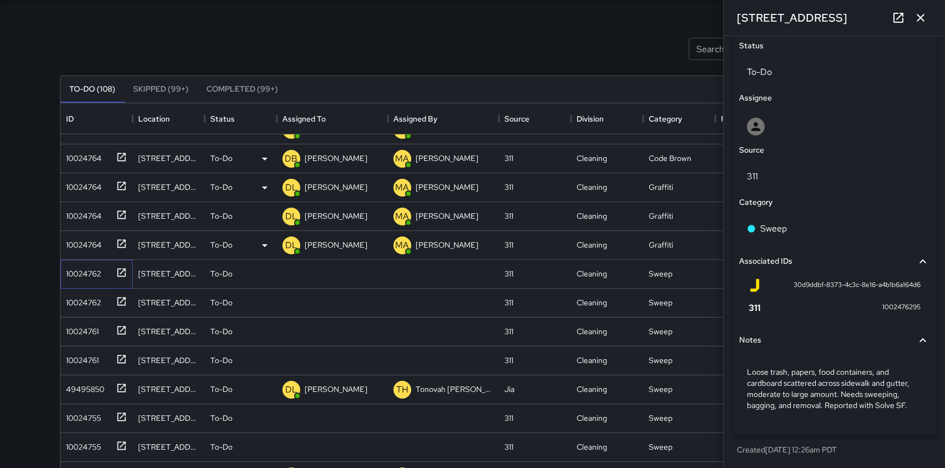
scroll to position [218, 0]
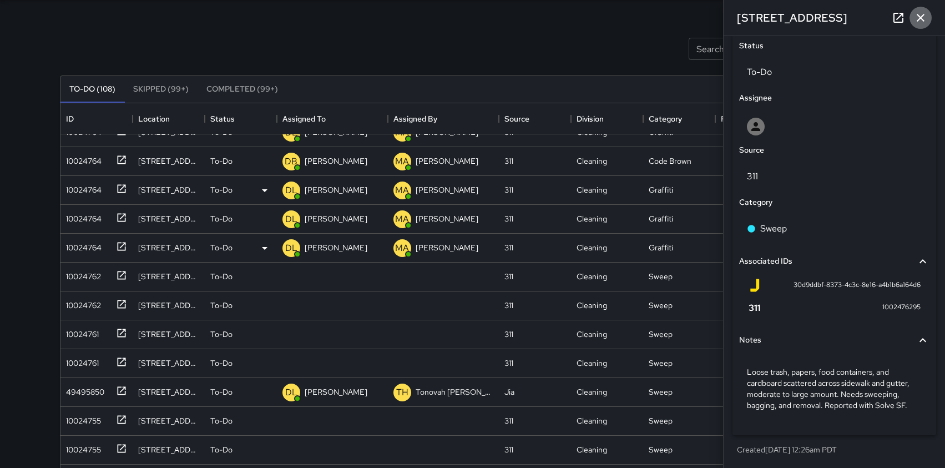
click at [919, 19] on icon "button" at bounding box center [921, 18] width 8 height 8
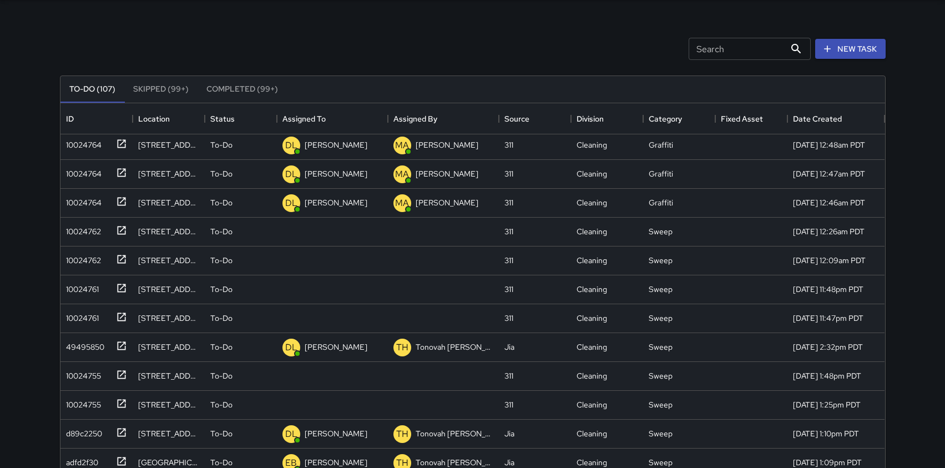
scroll to position [0, 0]
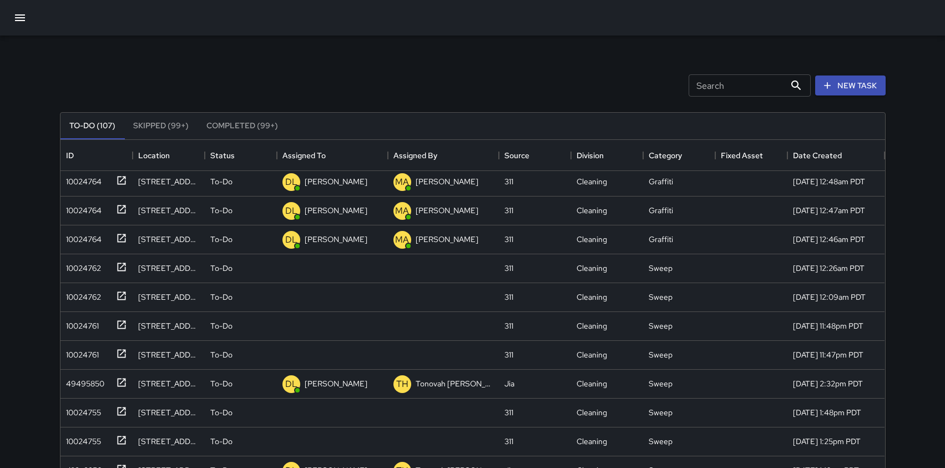
click at [24, 15] on icon "button" at bounding box center [20, 17] width 10 height 7
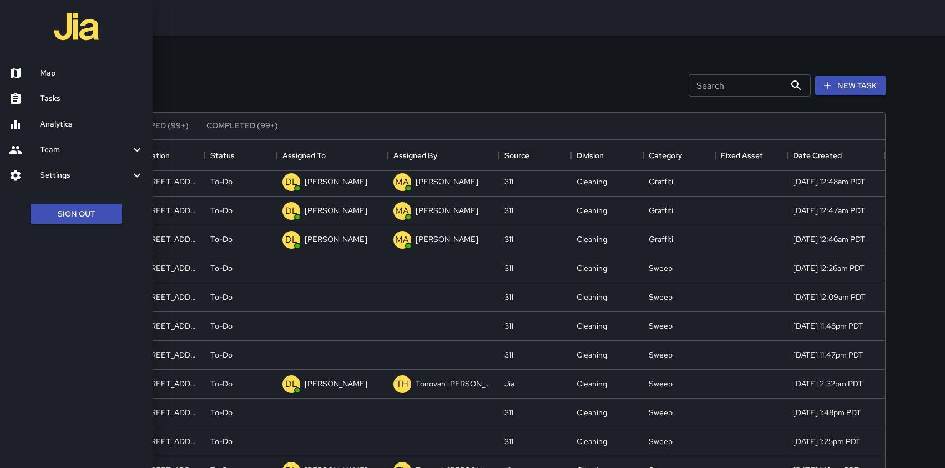
click at [52, 70] on h6 "Map" at bounding box center [92, 73] width 104 height 12
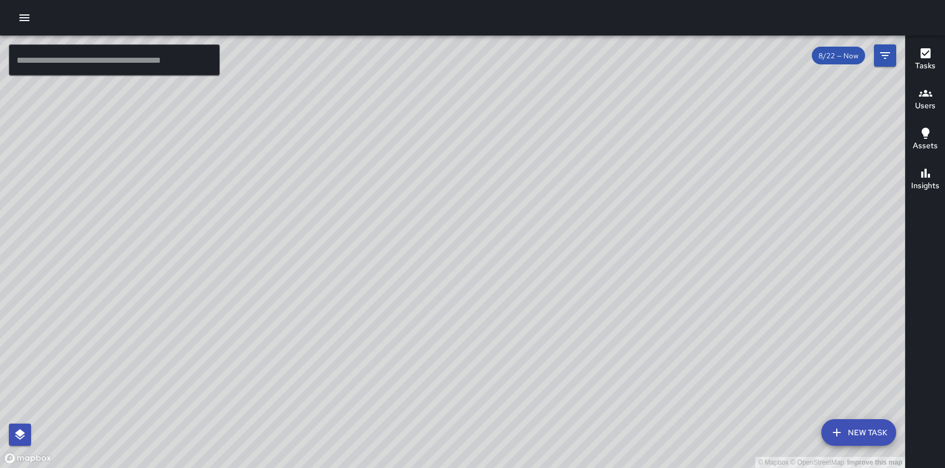
drag, startPoint x: 564, startPoint y: 285, endPoint x: 347, endPoint y: 186, distance: 238.7
click at [347, 186] on div "© Mapbox © OpenStreetMap Improve this map" at bounding box center [452, 252] width 905 height 432
drag, startPoint x: 545, startPoint y: 142, endPoint x: 505, endPoint y: 224, distance: 91.4
click at [505, 224] on div "© Mapbox © OpenStreetMap Improve this map" at bounding box center [452, 252] width 905 height 432
click at [122, 63] on input "text" at bounding box center [114, 59] width 211 height 31
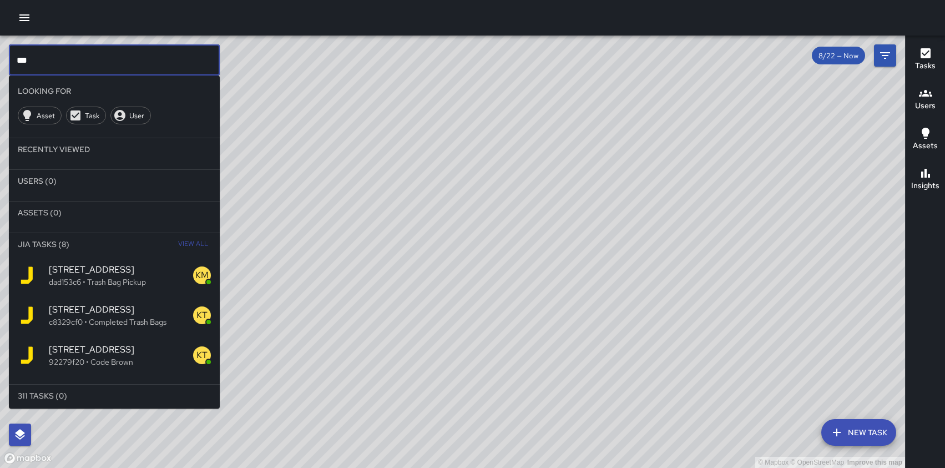
type input "***"
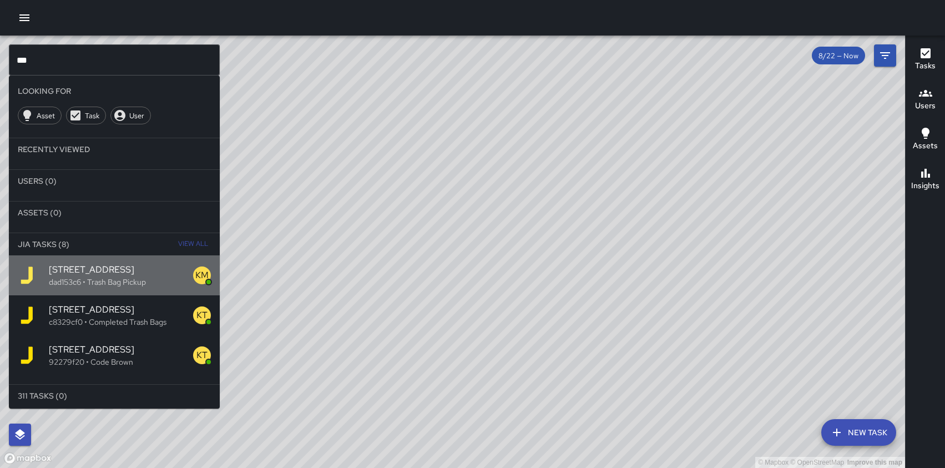
click at [93, 275] on span "[STREET_ADDRESS]" at bounding box center [121, 269] width 144 height 13
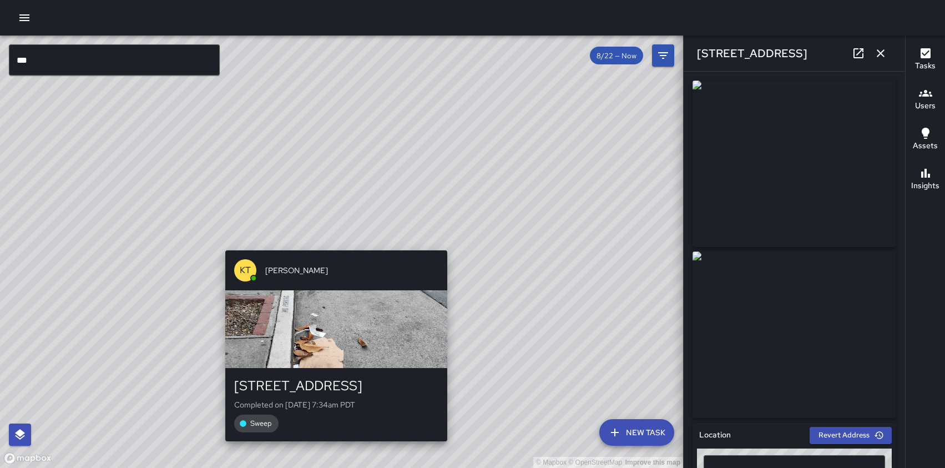
click at [331, 244] on div "© Mapbox © OpenStreetMap Improve this map KT [PERSON_NAME] [STREET_ADDRESS] Com…" at bounding box center [341, 252] width 683 height 432
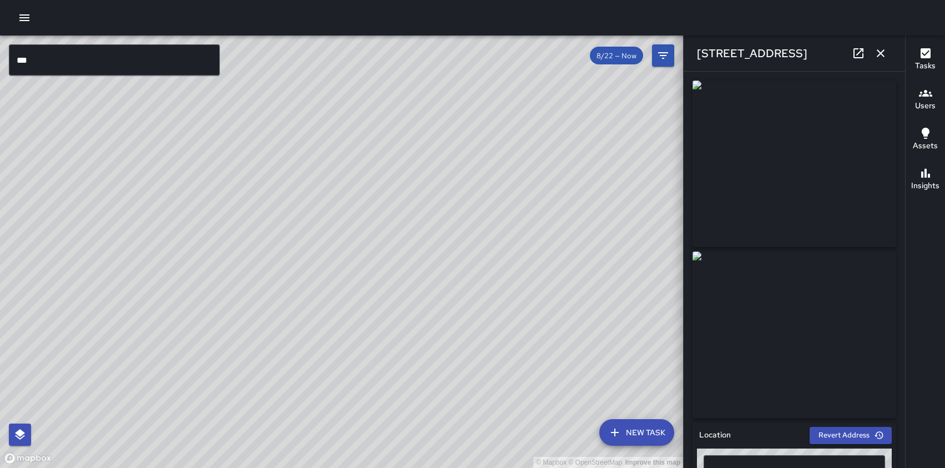
click at [461, 250] on div "© Mapbox © OpenStreetMap Improve this map" at bounding box center [341, 252] width 683 height 432
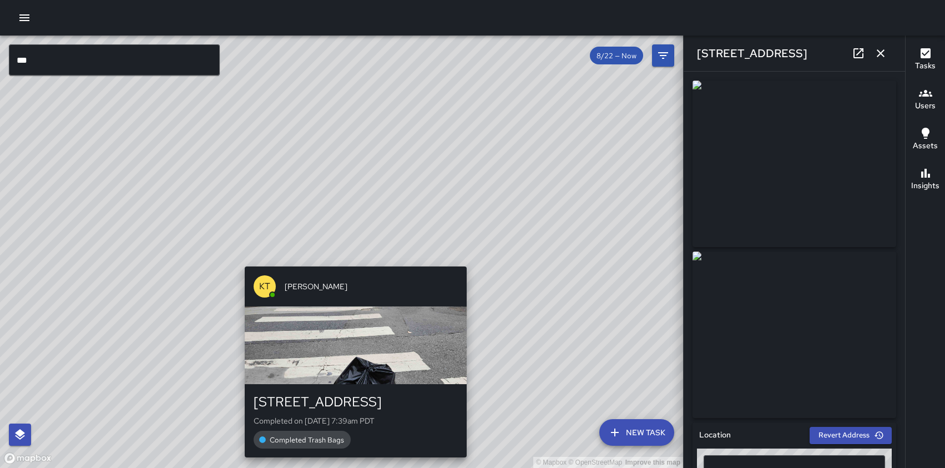
click at [350, 262] on div "KT [PERSON_NAME] [STREET_ADDRESS] Completed on [DATE] 7:39am PDT Completed Tras…" at bounding box center [355, 362] width 231 height 200
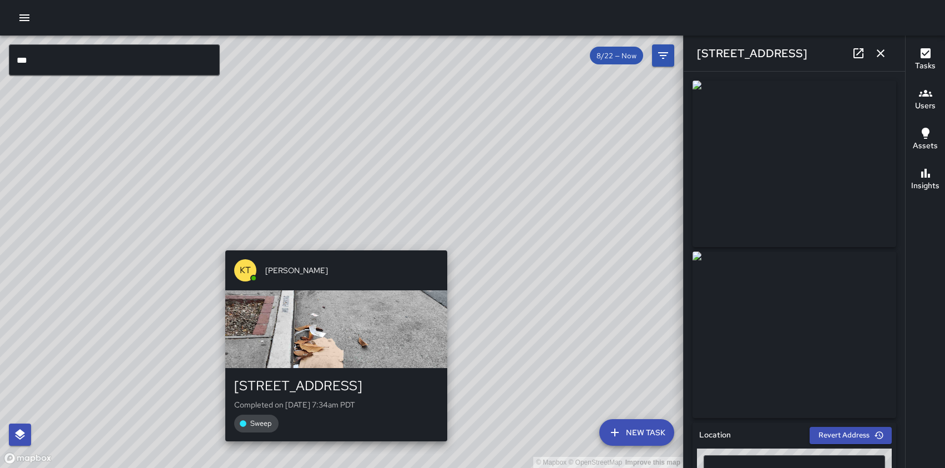
click at [331, 240] on div "© Mapbox © OpenStreetMap Improve this map KT [PERSON_NAME] [STREET_ADDRESS] Com…" at bounding box center [341, 252] width 683 height 432
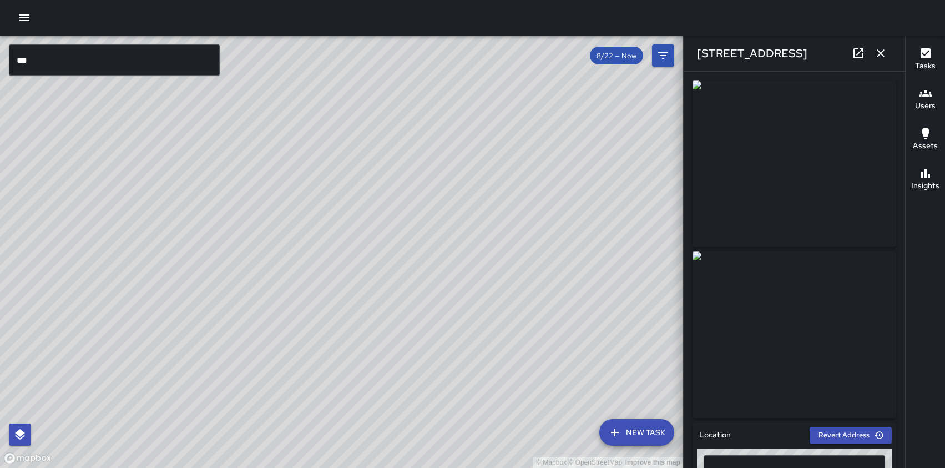
click at [784, 162] on img at bounding box center [795, 164] width 204 height 167
click at [520, 178] on div "© Mapbox © OpenStreetMap Improve this map" at bounding box center [341, 252] width 683 height 432
click at [877, 53] on icon "button" at bounding box center [880, 53] width 13 height 13
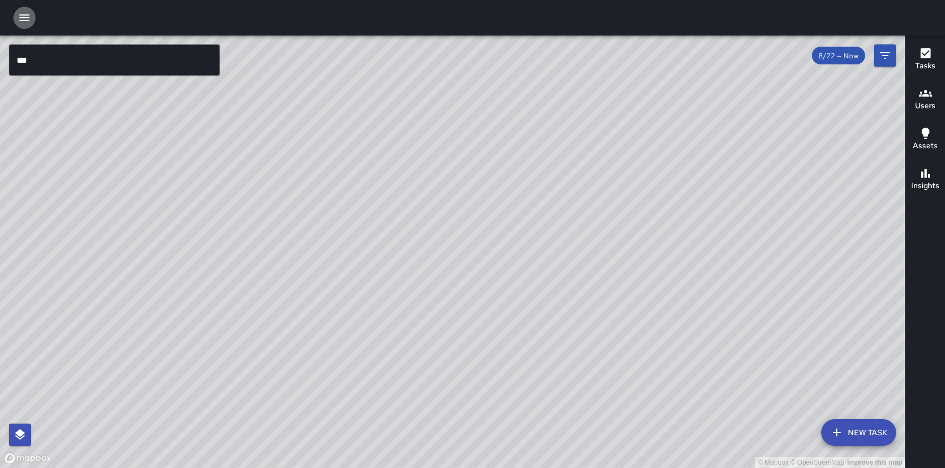
click at [23, 13] on icon "button" at bounding box center [24, 17] width 13 height 13
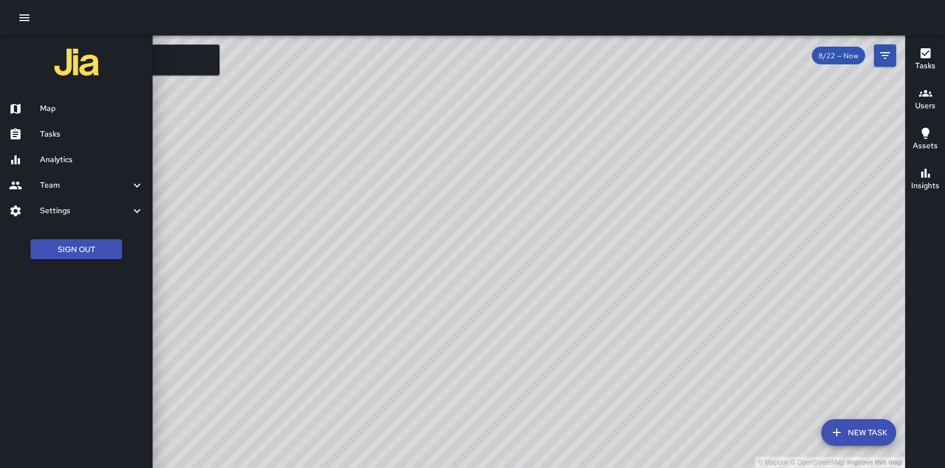
click at [45, 134] on h6 "Tasks" at bounding box center [92, 134] width 104 height 12
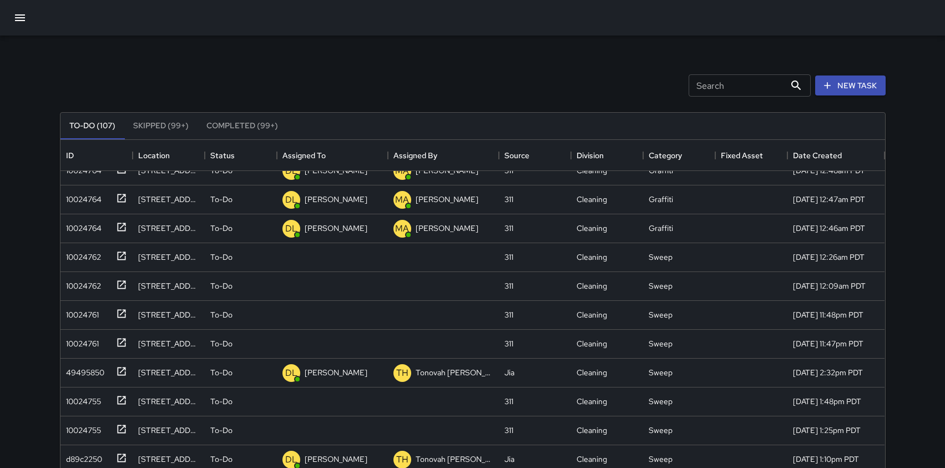
scroll to position [288, 0]
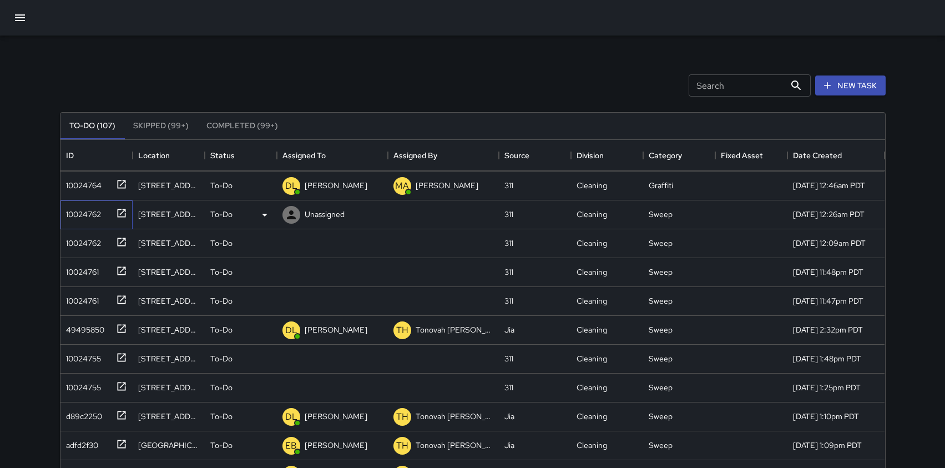
click at [122, 215] on icon at bounding box center [121, 213] width 11 height 11
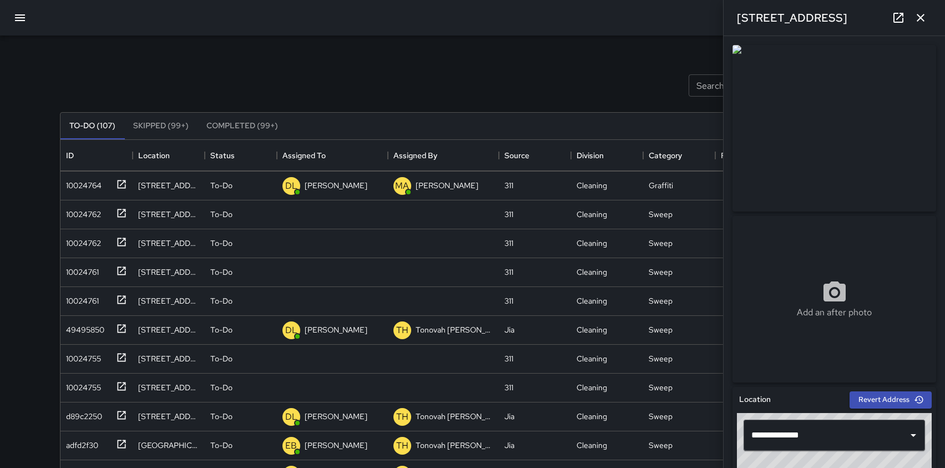
click at [837, 292] on circle at bounding box center [834, 292] width 7 height 7
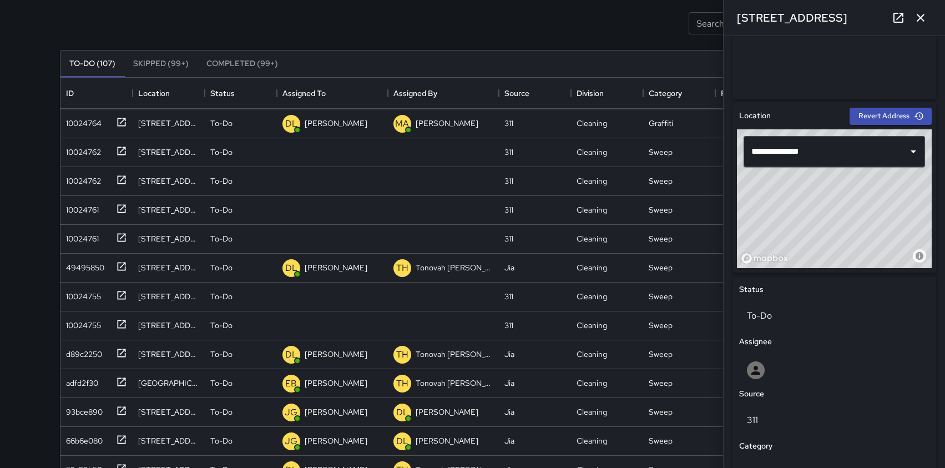
scroll to position [286, 0]
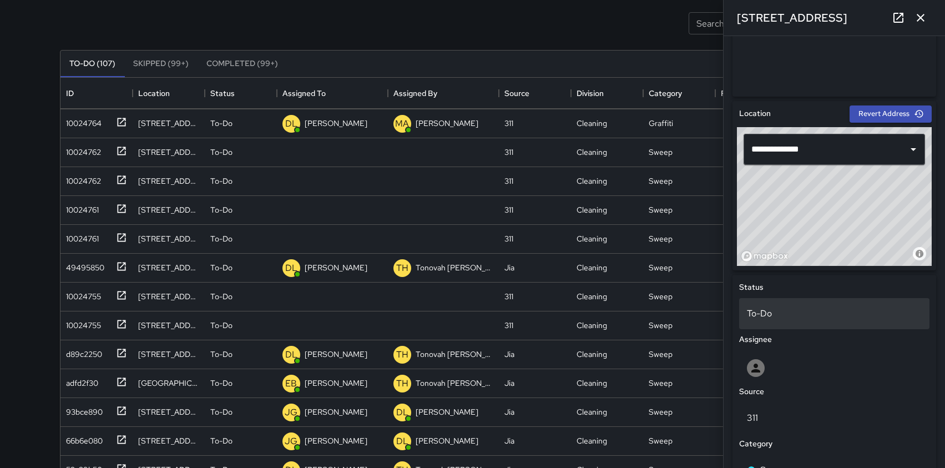
click at [777, 313] on p "To-Do" at bounding box center [834, 313] width 175 height 13
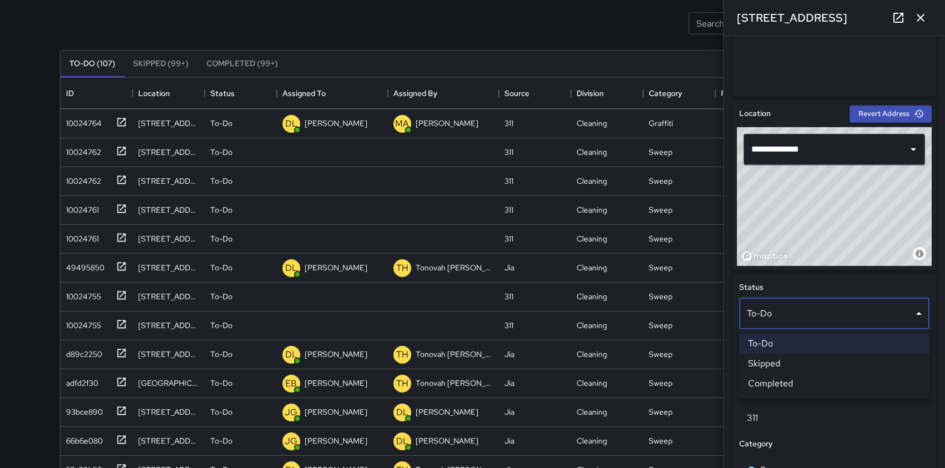
click at [771, 384] on li "Completed" at bounding box center [834, 384] width 190 height 20
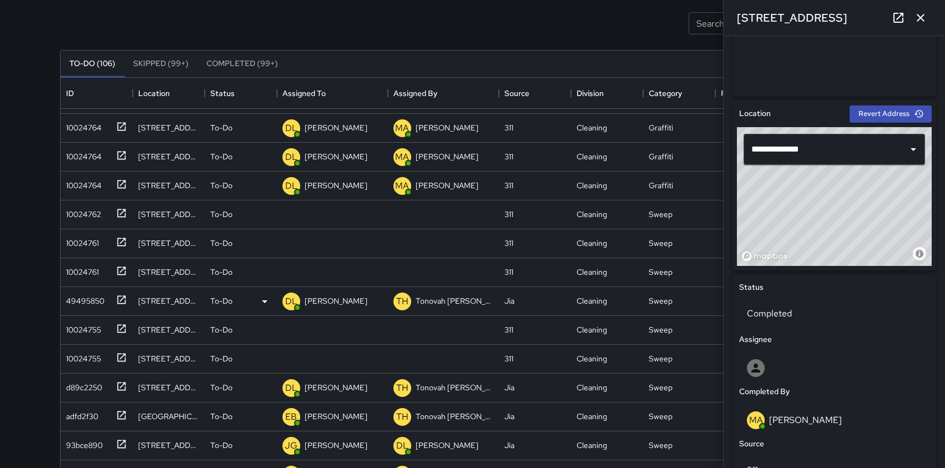
scroll to position [227, 0]
click at [264, 212] on icon at bounding box center [264, 214] width 13 height 13
click at [323, 213] on div at bounding box center [472, 234] width 945 height 468
click at [338, 212] on p "Unassigned" at bounding box center [325, 213] width 40 height 11
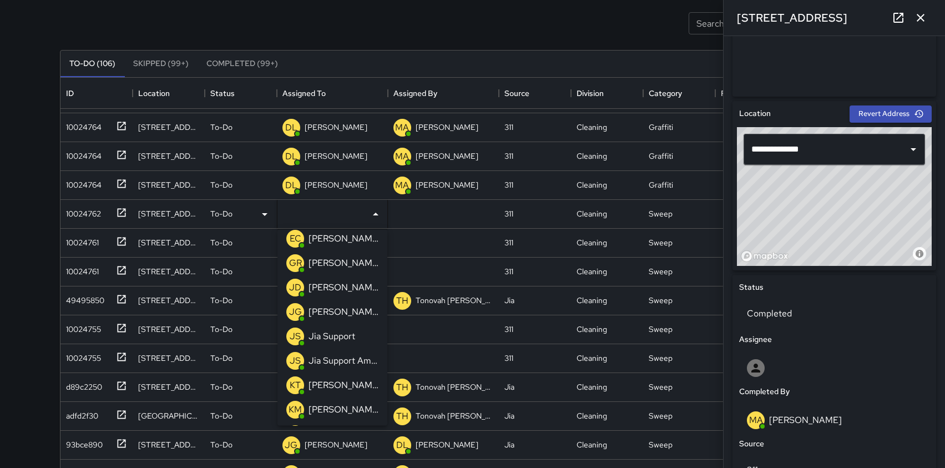
scroll to position [336, 0]
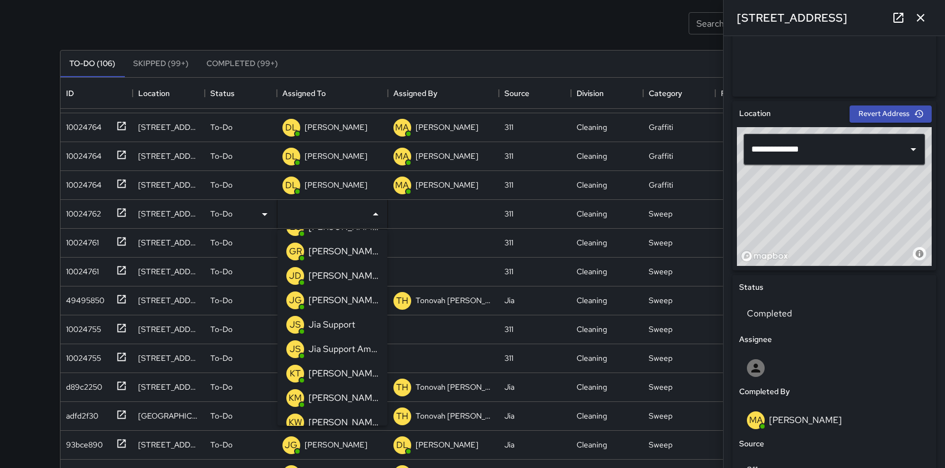
click at [329, 371] on p "[PERSON_NAME]" at bounding box center [344, 374] width 70 height 13
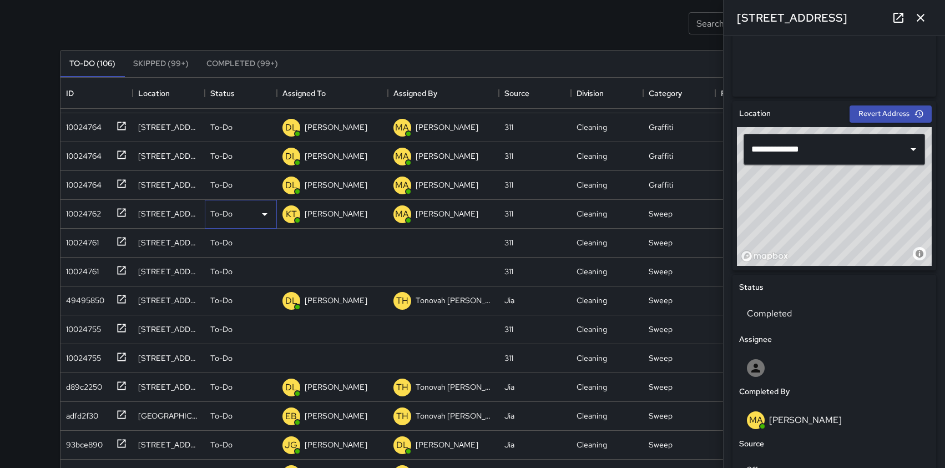
click at [261, 209] on icon at bounding box center [264, 214] width 13 height 13
click at [238, 289] on li "Completed" at bounding box center [240, 284] width 71 height 20
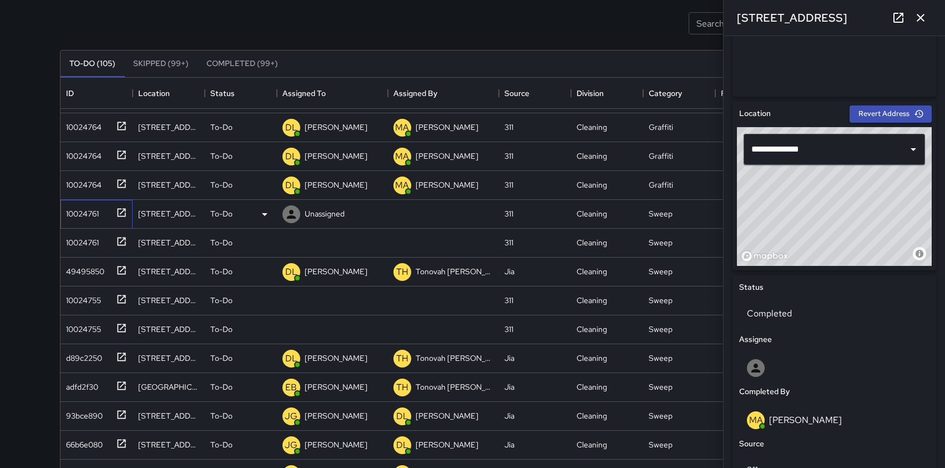
click at [123, 209] on icon at bounding box center [121, 212] width 11 height 11
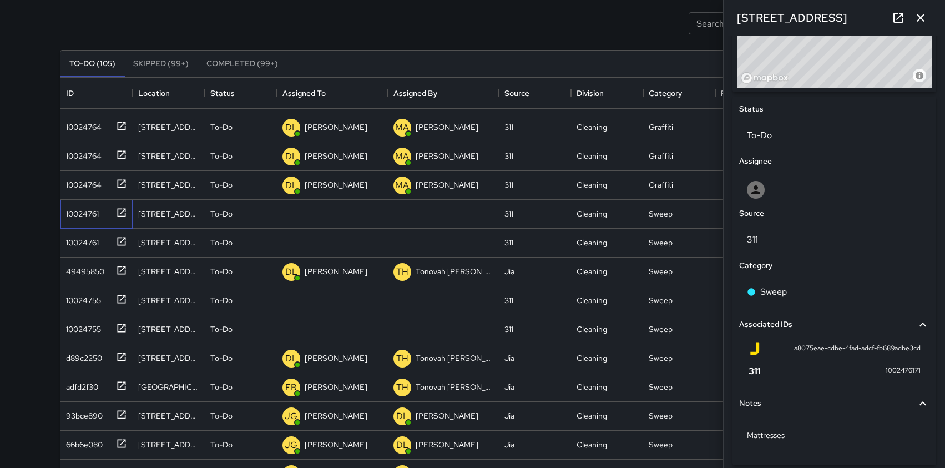
scroll to position [446, 0]
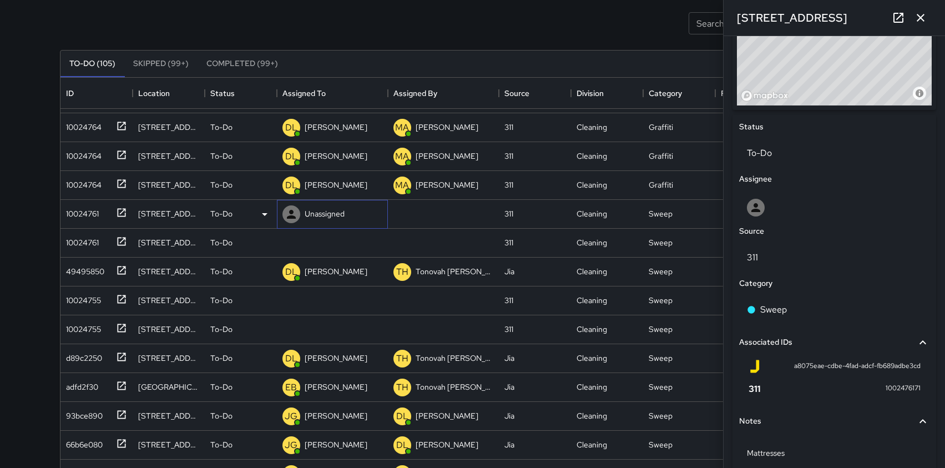
click at [326, 213] on p "Unassigned" at bounding box center [325, 213] width 40 height 11
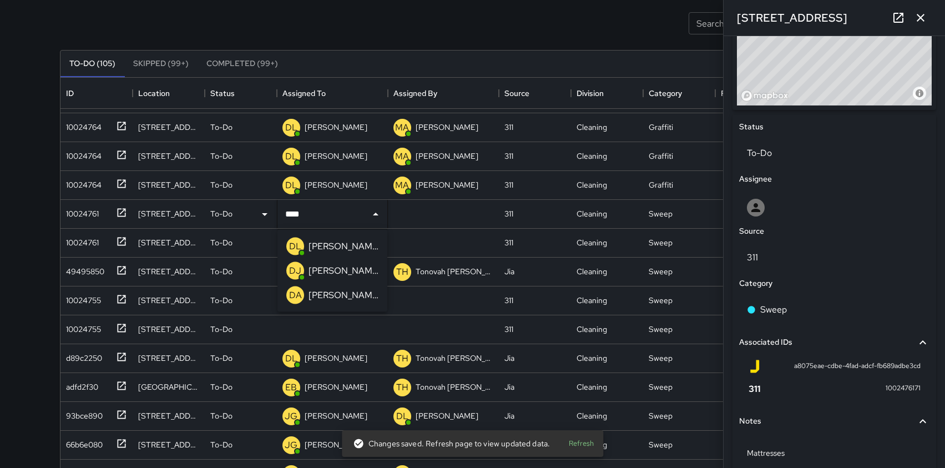
type input "*****"
click at [335, 245] on p "[PERSON_NAME]" at bounding box center [344, 246] width 70 height 13
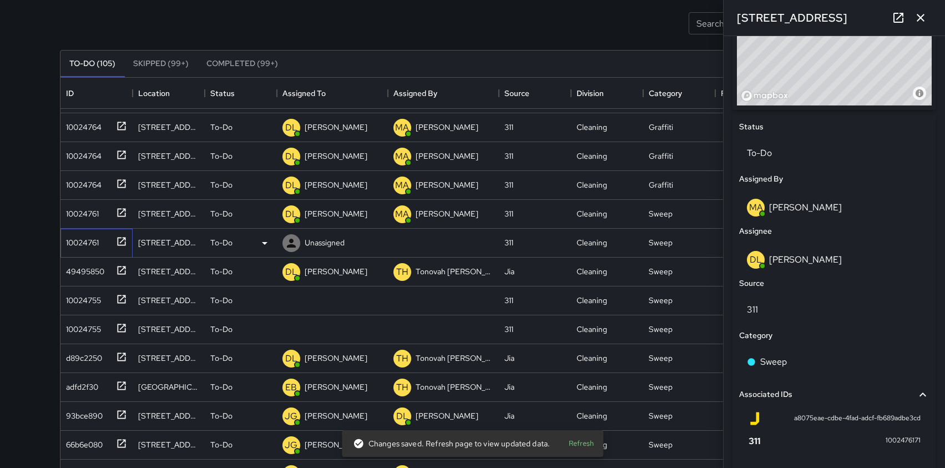
click at [122, 242] on icon at bounding box center [121, 241] width 11 height 11
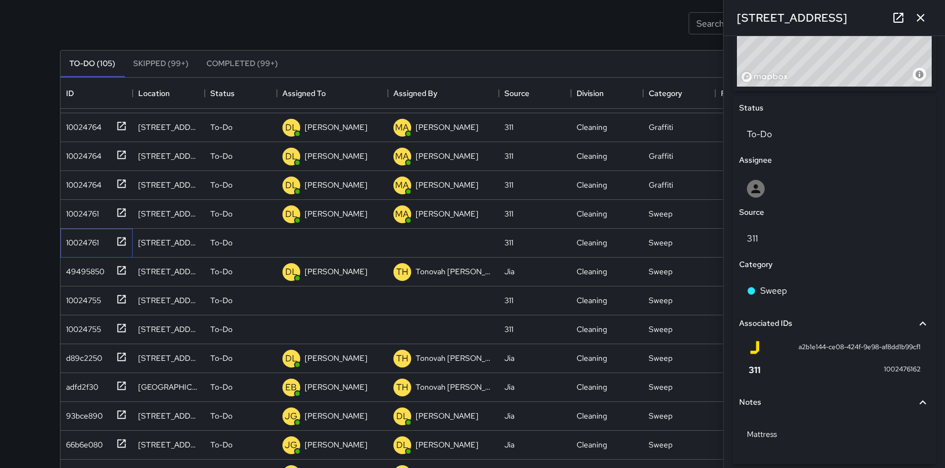
scroll to position [464, 0]
click at [265, 241] on icon at bounding box center [264, 243] width 13 height 13
click at [233, 291] on li "Skipped" at bounding box center [240, 293] width 71 height 20
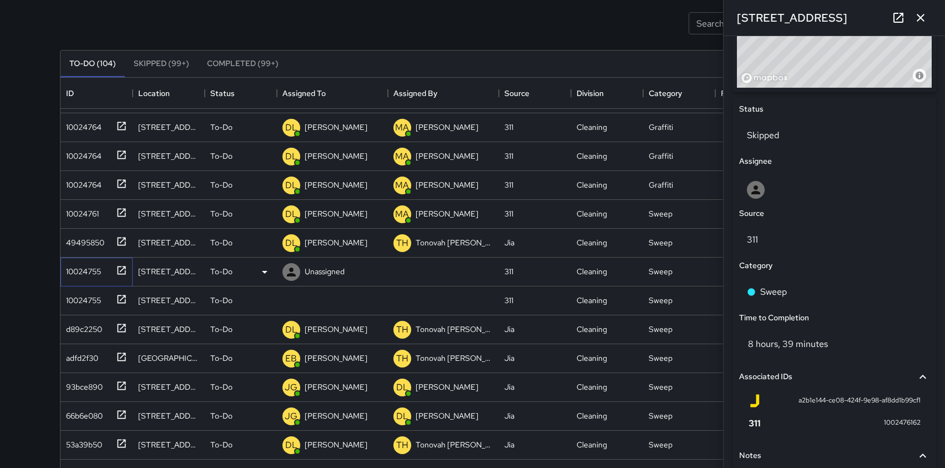
click at [120, 268] on icon at bounding box center [121, 270] width 11 height 11
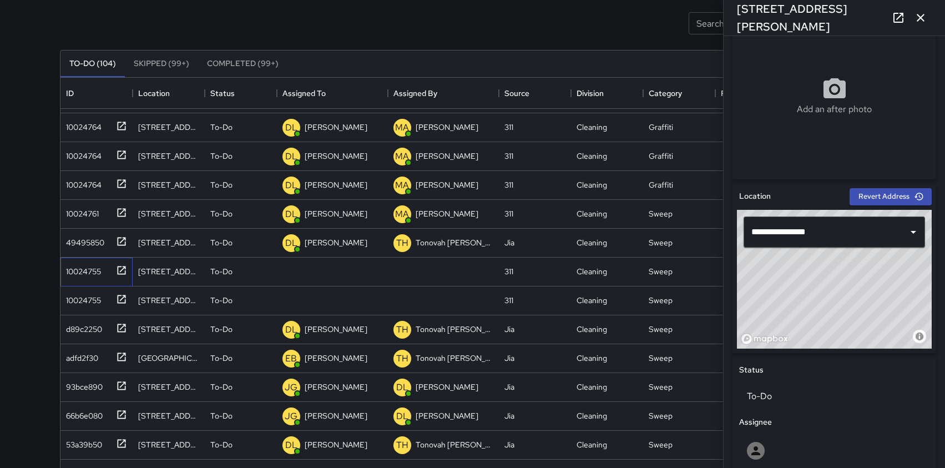
scroll to position [201, 0]
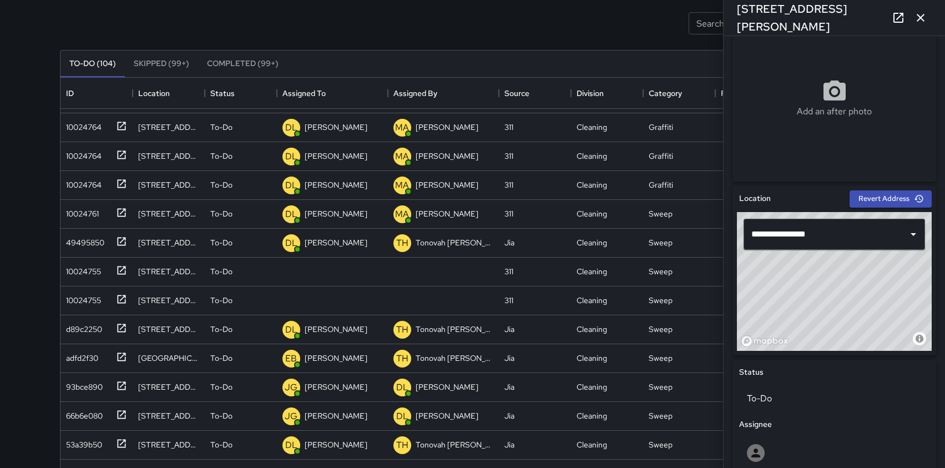
drag, startPoint x: 836, startPoint y: 295, endPoint x: 958, endPoint y: 298, distance: 122.2
click at [945, 298] on html "Search Search New Task To-Do (104) Skipped (99+) Completed (99+) ID Location St…" at bounding box center [472, 266] width 945 height 656
drag, startPoint x: 868, startPoint y: 297, endPoint x: 674, endPoint y: 374, distance: 208.6
click at [674, 374] on div "Search Search New Task To-Do (104) Skipped (99+) Completed (99+) ID Location St…" at bounding box center [473, 283] width 853 height 620
drag, startPoint x: 781, startPoint y: 311, endPoint x: 877, endPoint y: 252, distance: 112.6
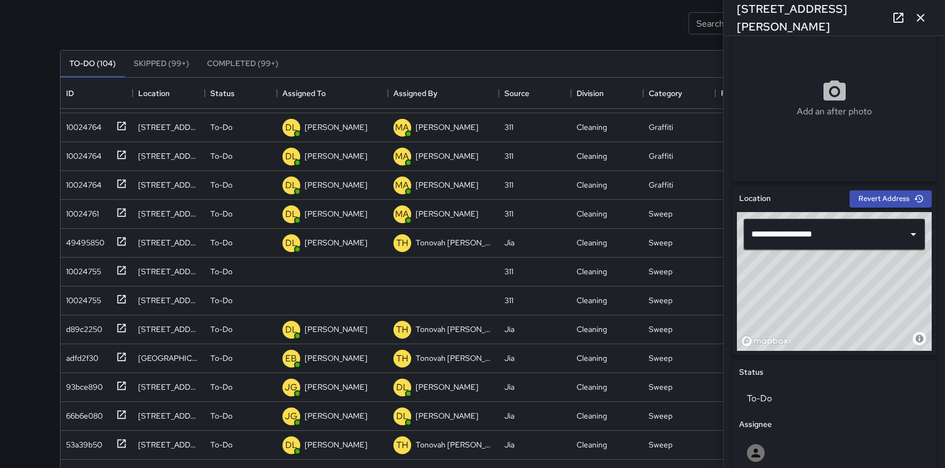
click at [877, 252] on div "**********" at bounding box center [834, 281] width 195 height 139
click at [872, 287] on div "© Mapbox © OpenStreetMap Improve this map" at bounding box center [834, 281] width 195 height 139
click at [873, 283] on div "© Mapbox © OpenStreetMap Improve this map" at bounding box center [834, 281] width 195 height 139
click at [876, 280] on div "© Mapbox © OpenStreetMap Improve this map" at bounding box center [834, 281] width 195 height 139
click at [875, 275] on div "© Mapbox © OpenStreetMap Improve this map" at bounding box center [834, 281] width 195 height 139
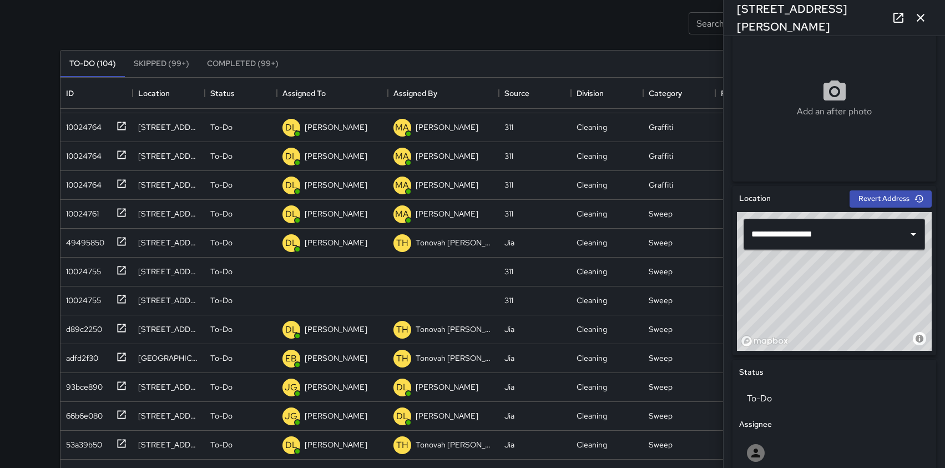
click at [861, 293] on div "© Mapbox © OpenStreetMap Improve this map" at bounding box center [834, 281] width 195 height 139
type input "**********"
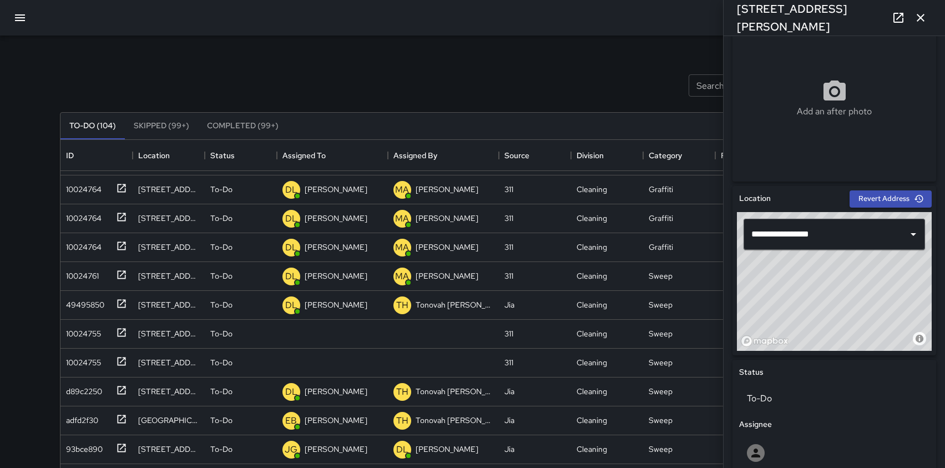
click at [21, 22] on icon "button" at bounding box center [19, 17] width 13 height 13
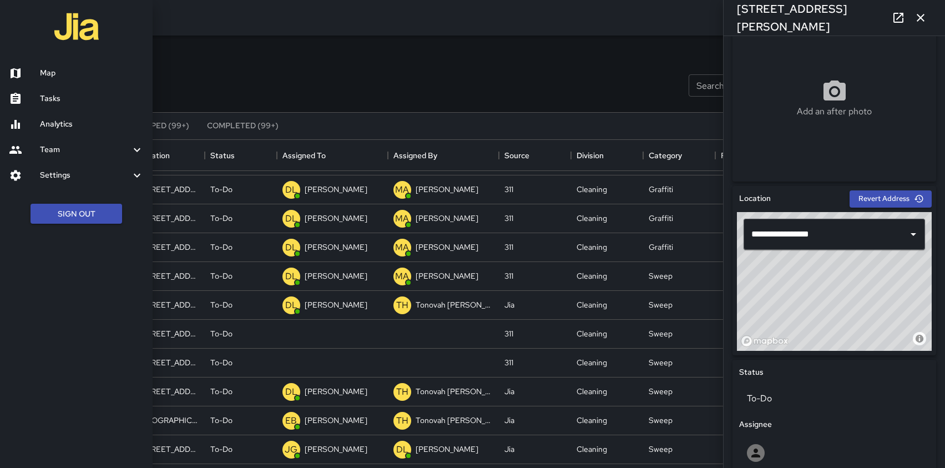
click at [43, 70] on h6 "Map" at bounding box center [92, 73] width 104 height 12
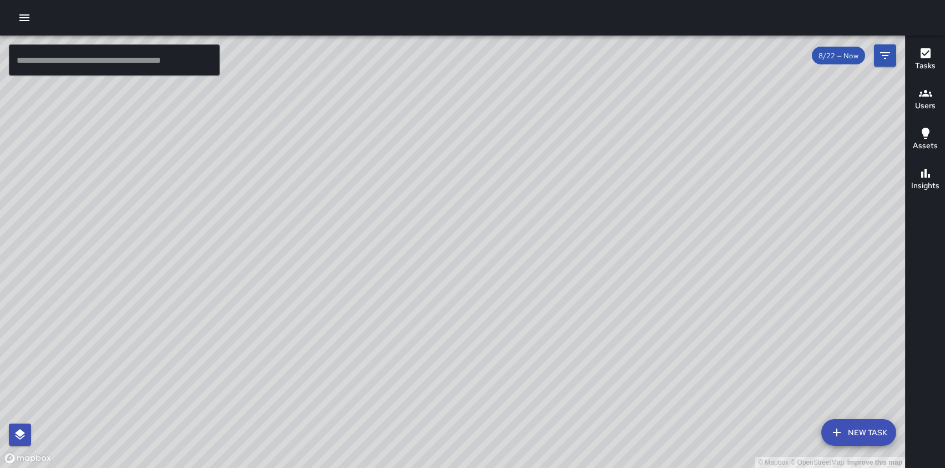
click at [21, 13] on icon "button" at bounding box center [24, 17] width 13 height 13
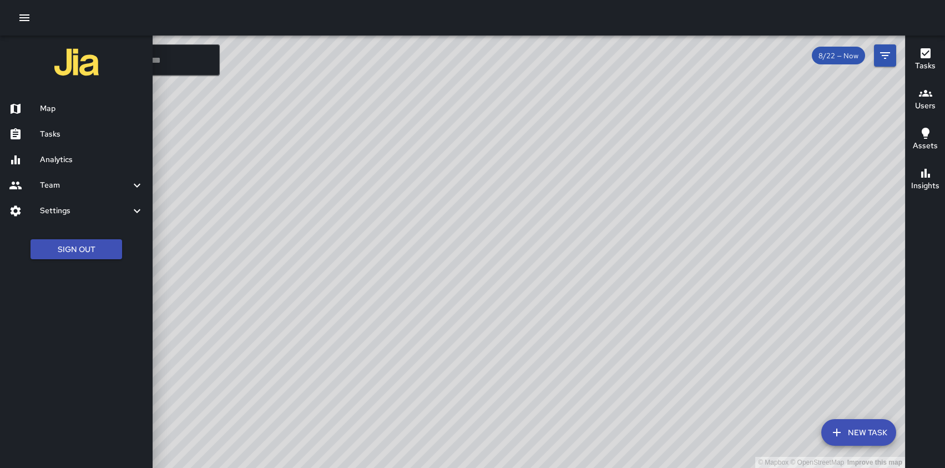
click at [48, 140] on link "Tasks" at bounding box center [76, 135] width 153 height 26
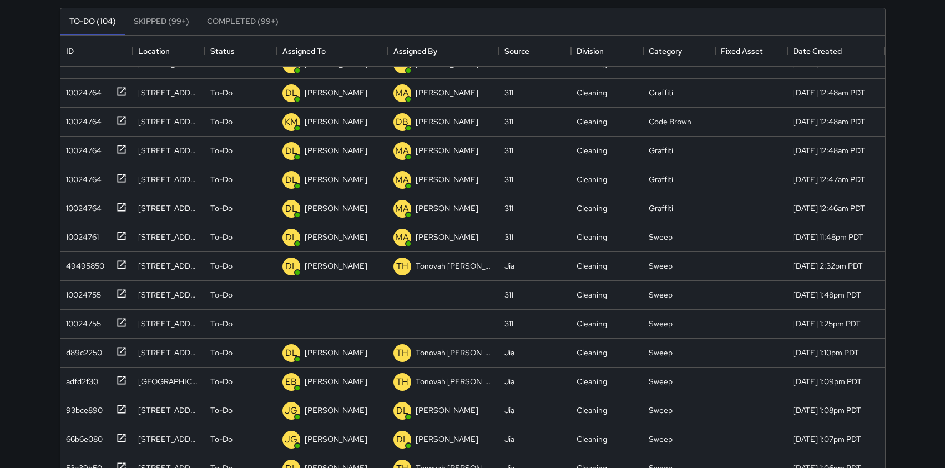
scroll to position [168, 0]
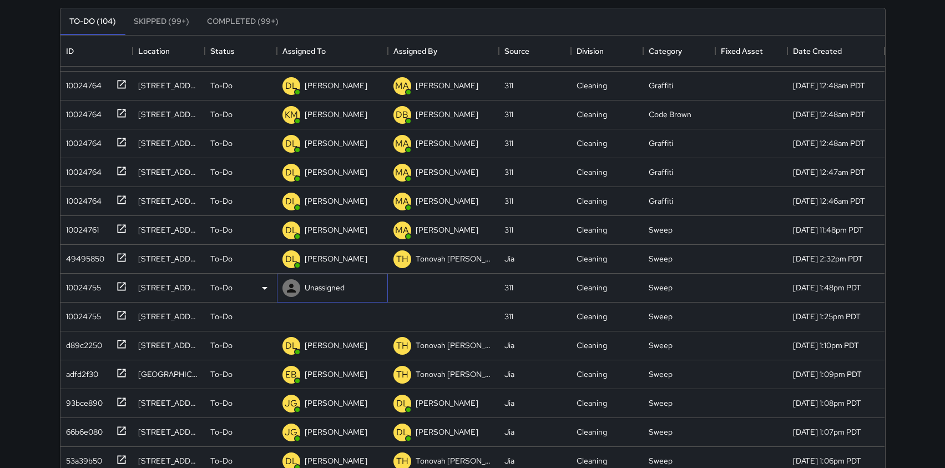
click at [333, 290] on p "Unassigned" at bounding box center [325, 287] width 40 height 11
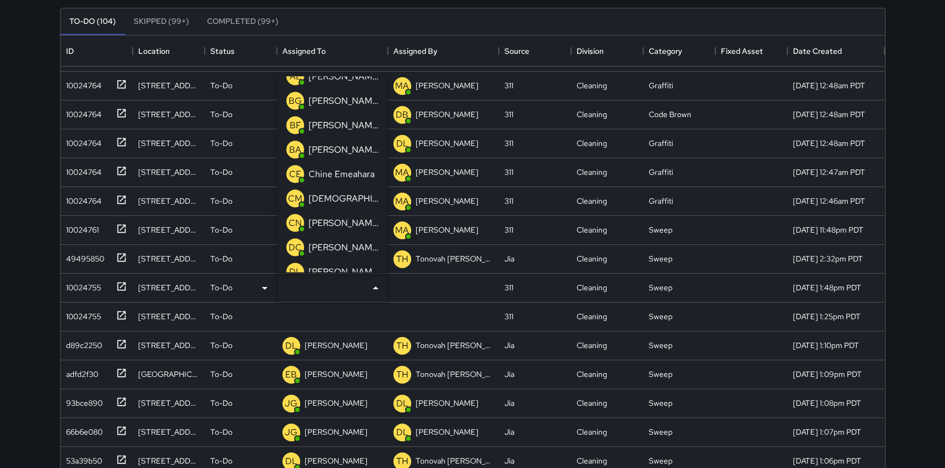
scroll to position [19, 0]
type input "*"
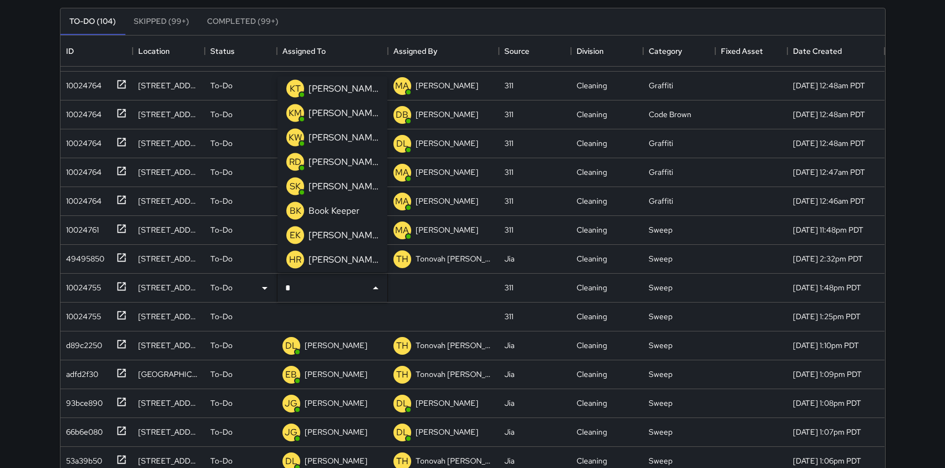
click at [331, 87] on p "[PERSON_NAME]" at bounding box center [344, 88] width 70 height 13
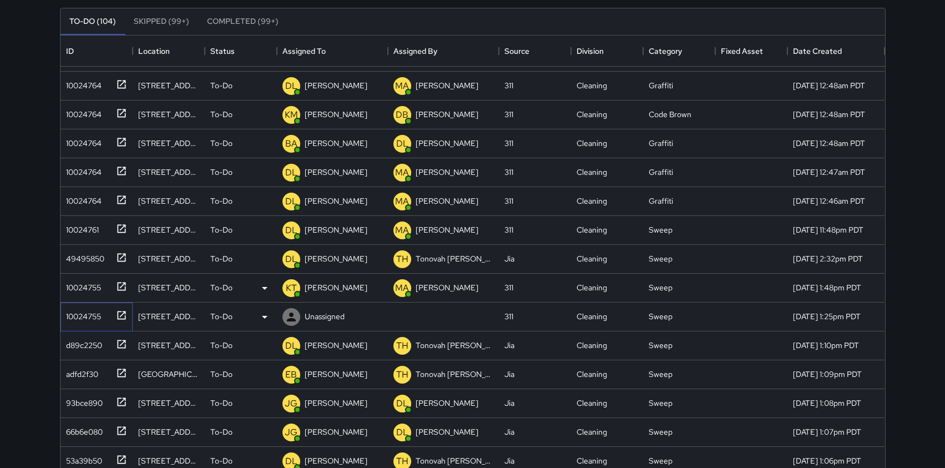
click at [121, 314] on icon at bounding box center [121, 315] width 11 height 11
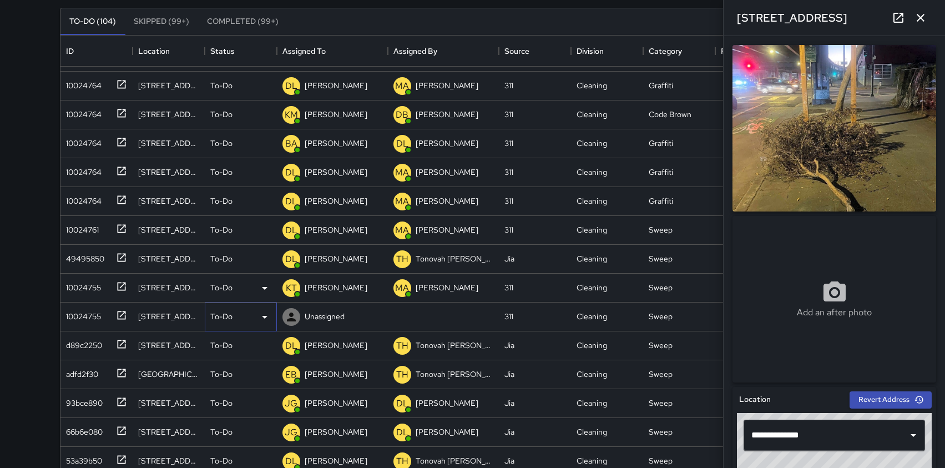
click at [263, 315] on icon at bounding box center [264, 316] width 13 height 13
click at [228, 363] on li "Skipped" at bounding box center [240, 367] width 71 height 20
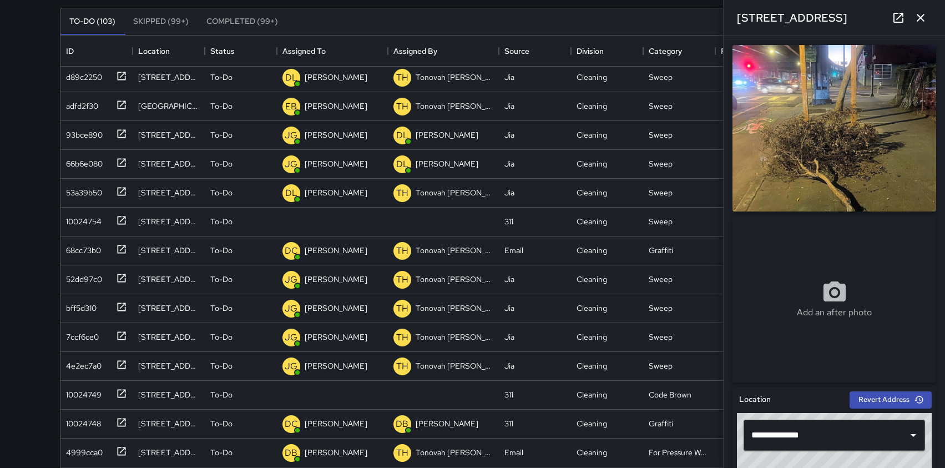
scroll to position [408, 0]
click at [119, 219] on icon at bounding box center [121, 219] width 11 height 11
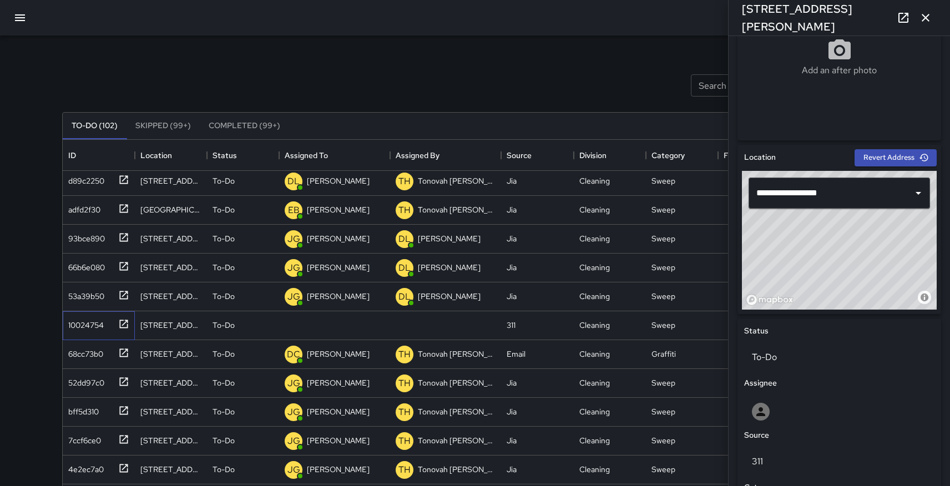
scroll to position [235, 0]
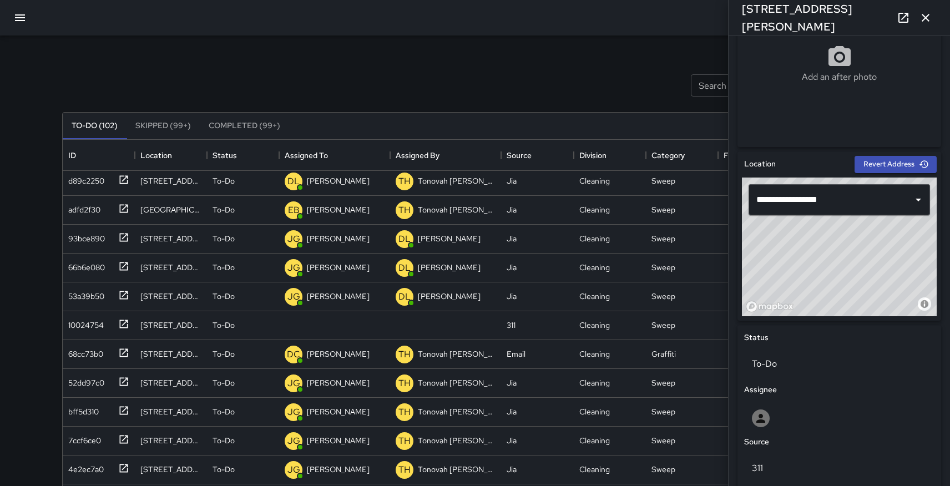
click at [22, 13] on icon "button" at bounding box center [19, 17] width 13 height 13
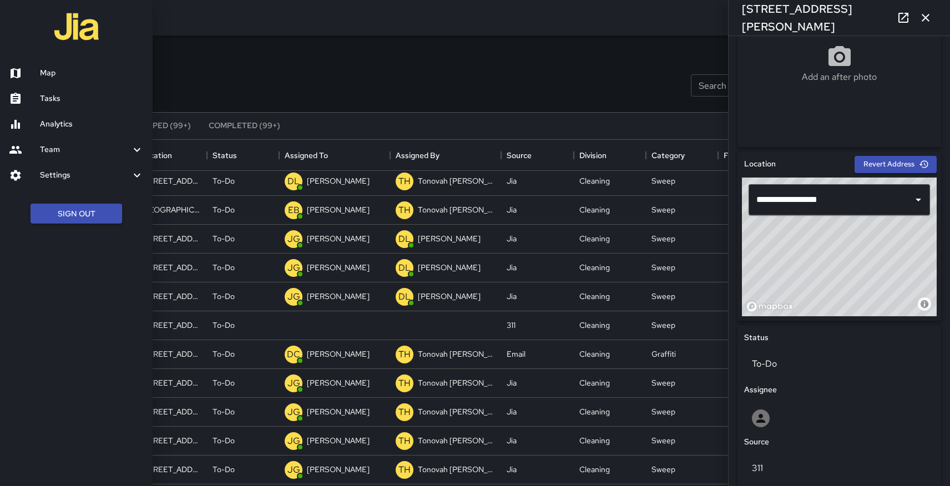
click at [50, 72] on h6 "Map" at bounding box center [92, 73] width 104 height 12
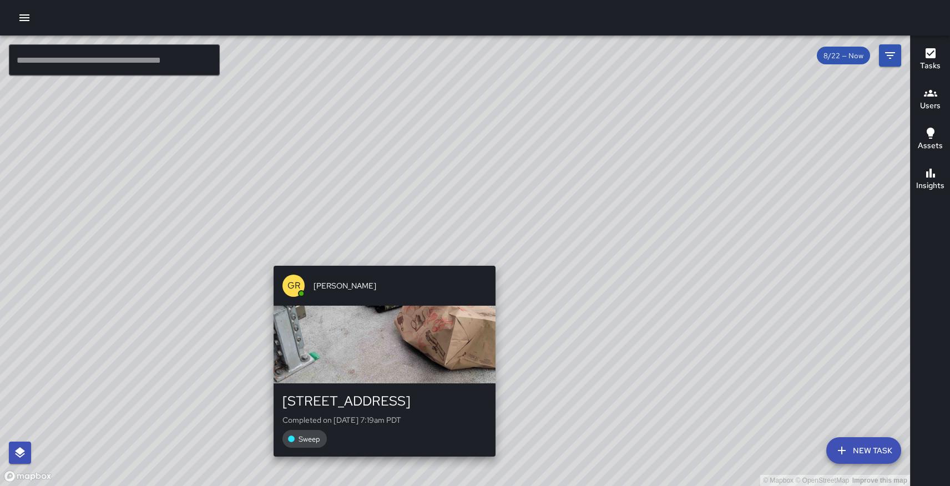
click at [380, 258] on div "© Mapbox © OpenStreetMap Improve this map GR [PERSON_NAME] [STREET_ADDRESS] Com…" at bounding box center [455, 261] width 910 height 451
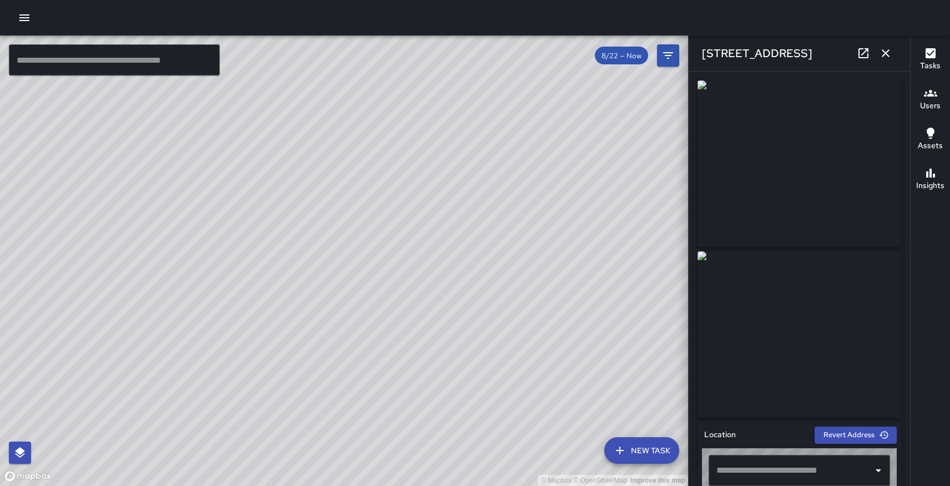
type input "**********"
click at [886, 51] on icon "button" at bounding box center [885, 53] width 13 height 13
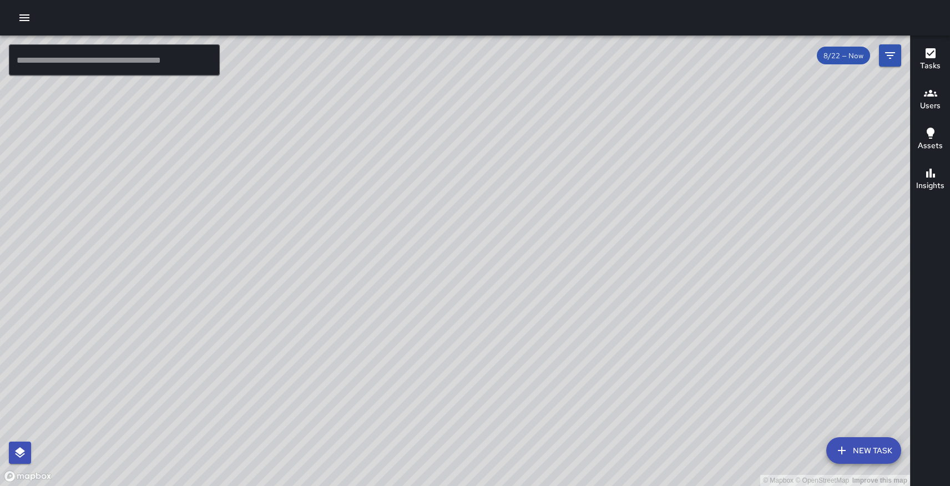
drag, startPoint x: 445, startPoint y: 105, endPoint x: 364, endPoint y: 336, distance: 244.1
click at [364, 336] on div "© Mapbox © OpenStreetMap Improve this map" at bounding box center [455, 261] width 910 height 451
drag, startPoint x: 360, startPoint y: 372, endPoint x: 337, endPoint y: 305, distance: 70.4
click at [337, 305] on div "© Mapbox © OpenStreetMap Improve this map" at bounding box center [455, 261] width 910 height 451
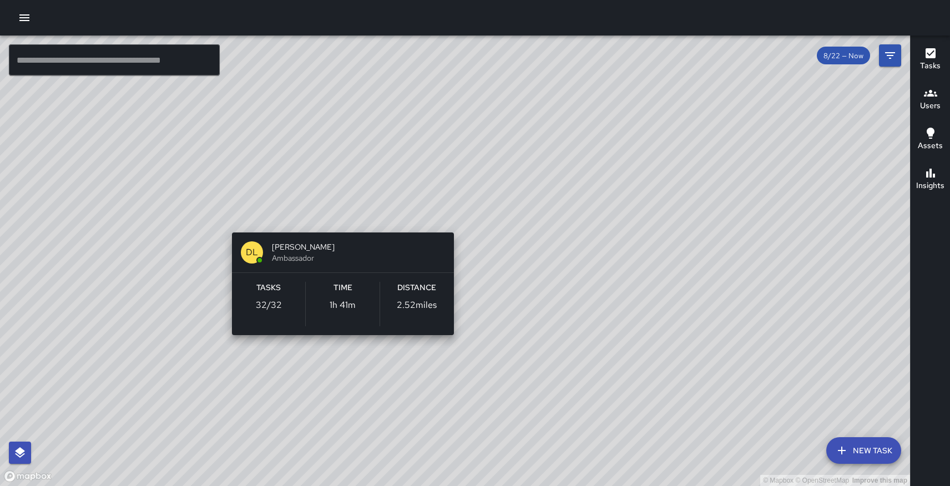
click at [344, 213] on div "© Mapbox © OpenStreetMap Improve this map DL [PERSON_NAME] Ambassador Tasks 32 …" at bounding box center [455, 261] width 910 height 451
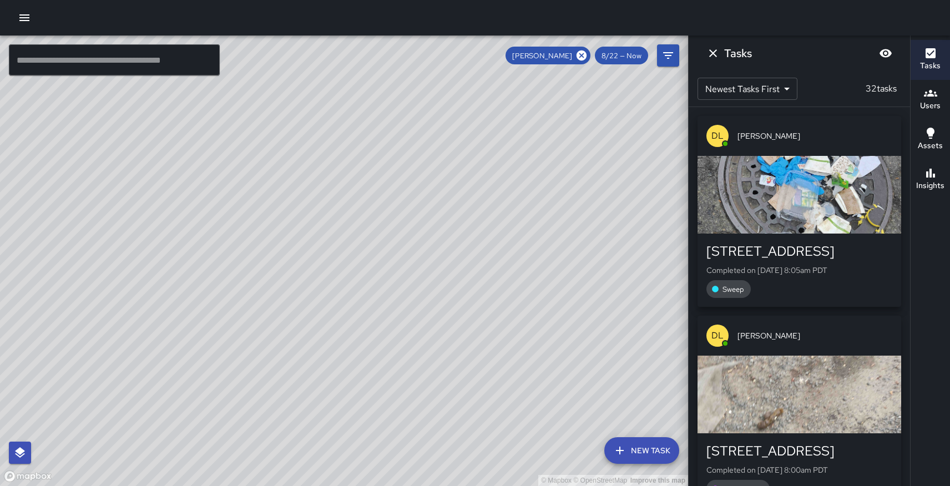
click at [207, 198] on div "© Mapbox © OpenStreetMap Improve this map" at bounding box center [344, 261] width 688 height 451
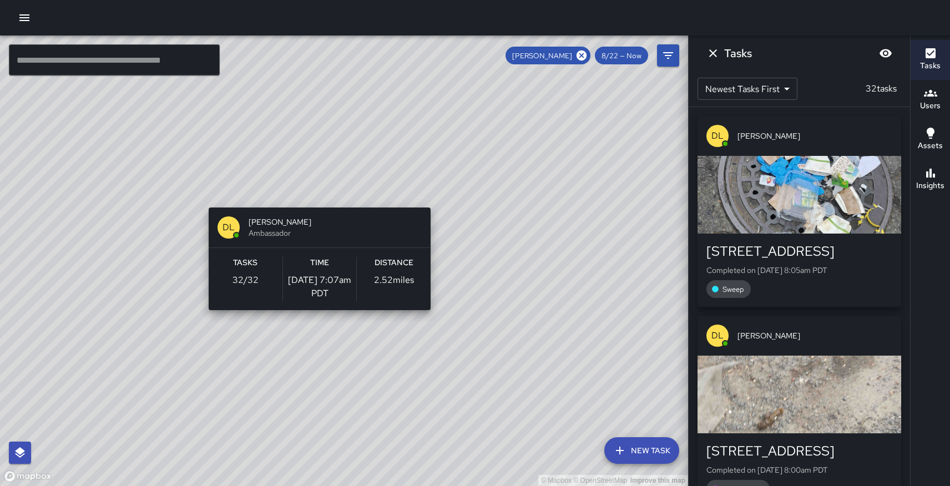
click at [204, 201] on div "© Mapbox © OpenStreetMap Improve this map DL [PERSON_NAME] Ambassador Tasks 32 …" at bounding box center [344, 261] width 688 height 451
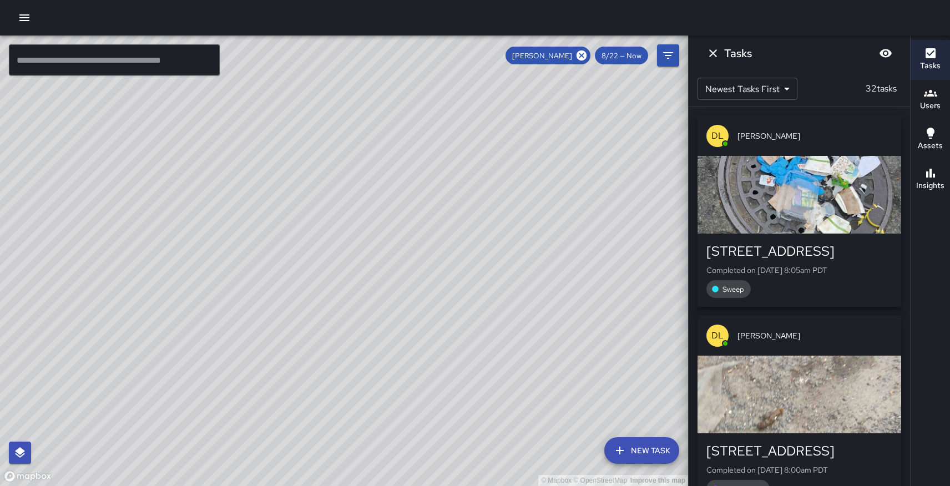
drag, startPoint x: 339, startPoint y: 158, endPoint x: 358, endPoint y: 222, distance: 66.7
click at [358, 222] on div "© Mapbox © OpenStreetMap Improve this map" at bounding box center [344, 261] width 688 height 451
click at [583, 56] on icon at bounding box center [582, 55] width 12 height 12
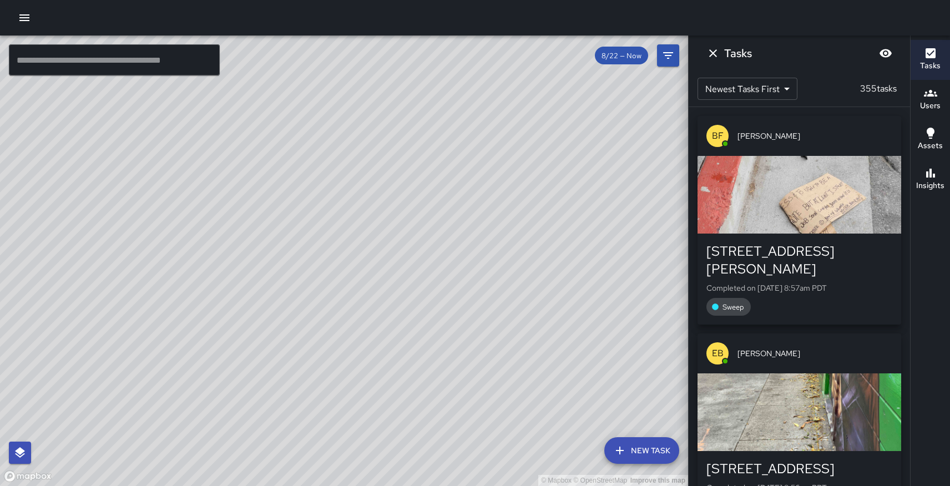
drag, startPoint x: 501, startPoint y: 313, endPoint x: 388, endPoint y: 258, distance: 126.1
click at [388, 258] on div "© Mapbox © OpenStreetMap Improve this map" at bounding box center [344, 261] width 688 height 451
drag, startPoint x: 461, startPoint y: 381, endPoint x: 301, endPoint y: 180, distance: 256.5
click at [301, 180] on div "© Mapbox © OpenStreetMap Improve this map" at bounding box center [344, 261] width 688 height 451
drag, startPoint x: 444, startPoint y: 350, endPoint x: 383, endPoint y: 237, distance: 129.2
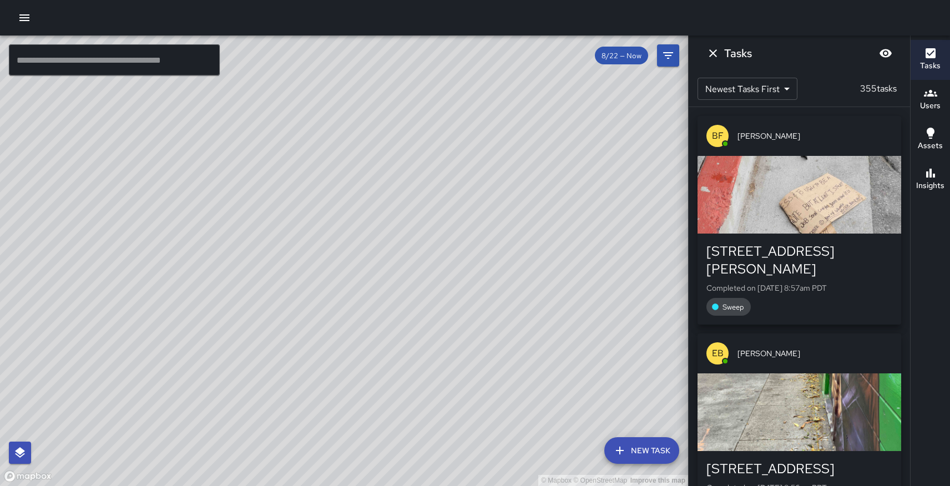
click at [383, 237] on div "© Mapbox © OpenStreetMap Improve this map" at bounding box center [344, 261] width 688 height 451
click at [19, 13] on icon "button" at bounding box center [24, 17] width 13 height 13
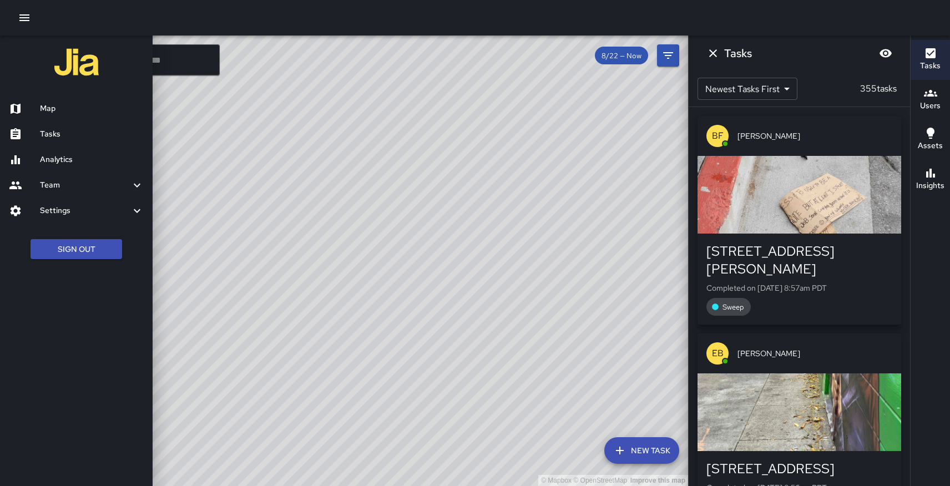
click at [56, 130] on h6 "Tasks" at bounding box center [92, 134] width 104 height 12
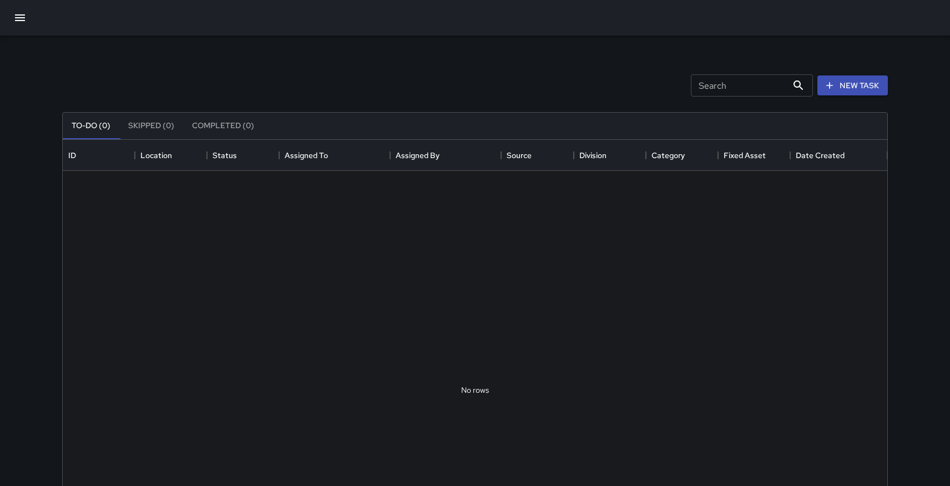
scroll to position [470, 825]
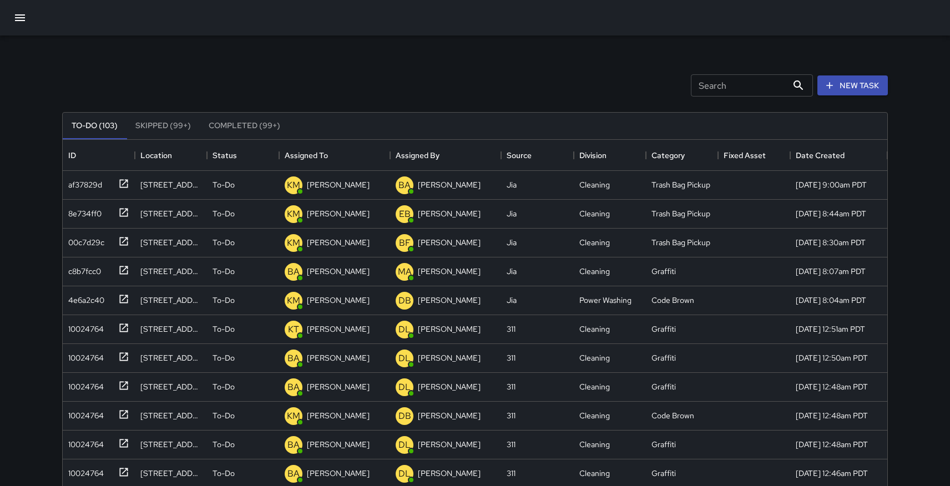
click at [24, 16] on icon "button" at bounding box center [19, 17] width 13 height 13
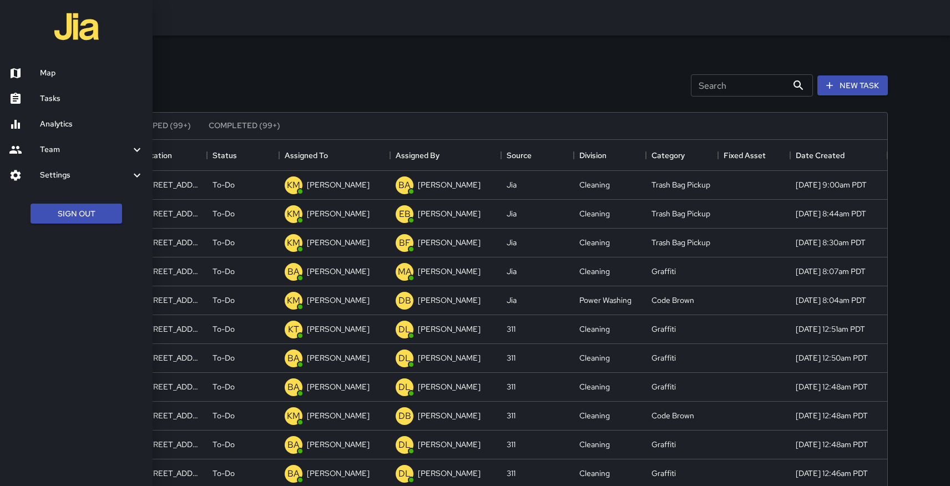
click at [48, 70] on h6 "Map" at bounding box center [92, 73] width 104 height 12
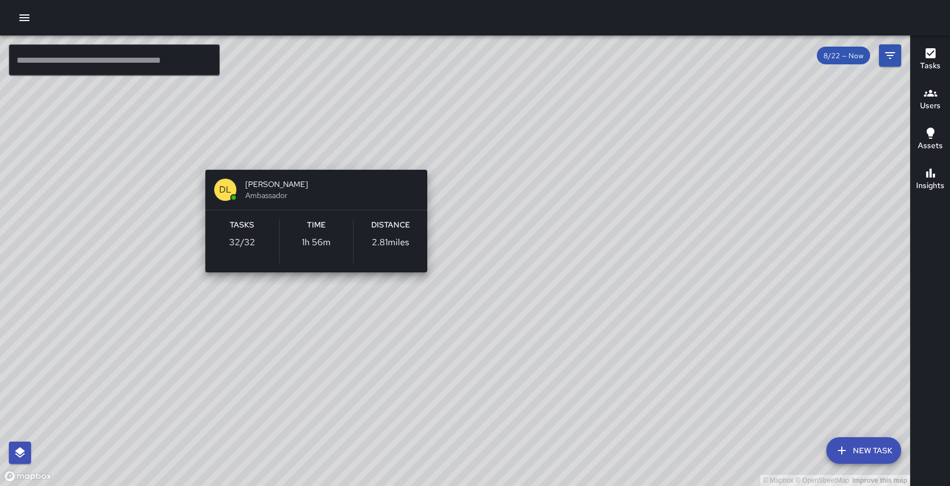
click at [310, 152] on div "© Mapbox © OpenStreetMap Improve this map DL [PERSON_NAME] Ambassador Tasks 32 …" at bounding box center [455, 261] width 910 height 451
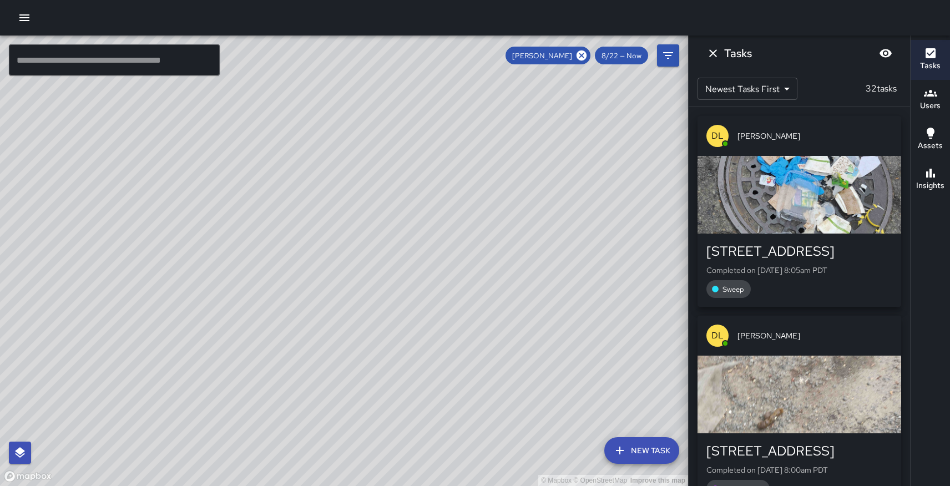
drag, startPoint x: 389, startPoint y: 135, endPoint x: 517, endPoint y: 237, distance: 163.7
click at [517, 237] on div "© Mapbox © OpenStreetMap Improve this map" at bounding box center [344, 261] width 688 height 451
drag, startPoint x: 147, startPoint y: 168, endPoint x: 233, endPoint y: 264, distance: 129.0
click at [233, 264] on div "© Mapbox © OpenStreetMap Improve this map" at bounding box center [344, 261] width 688 height 451
drag, startPoint x: 492, startPoint y: 380, endPoint x: 357, endPoint y: 241, distance: 193.9
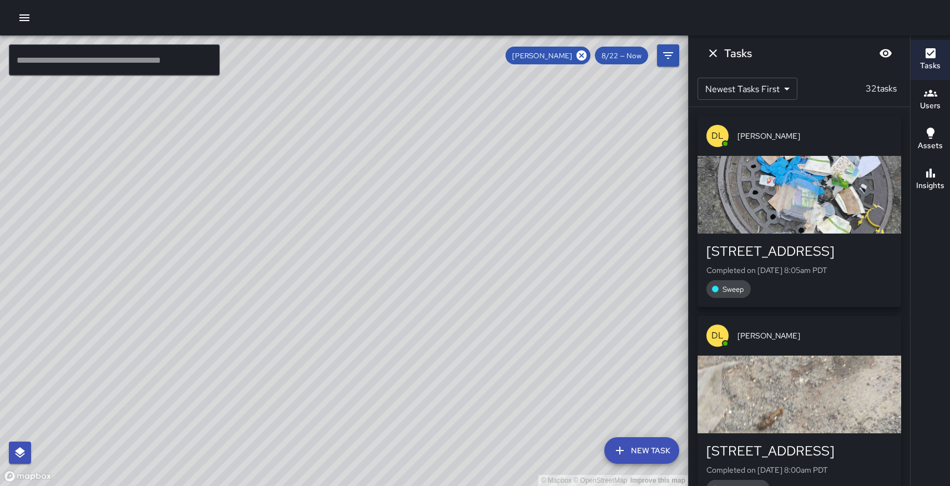
click at [357, 241] on div "© Mapbox © OpenStreetMap Improve this map" at bounding box center [344, 261] width 688 height 451
